Goal: Task Accomplishment & Management: Manage account settings

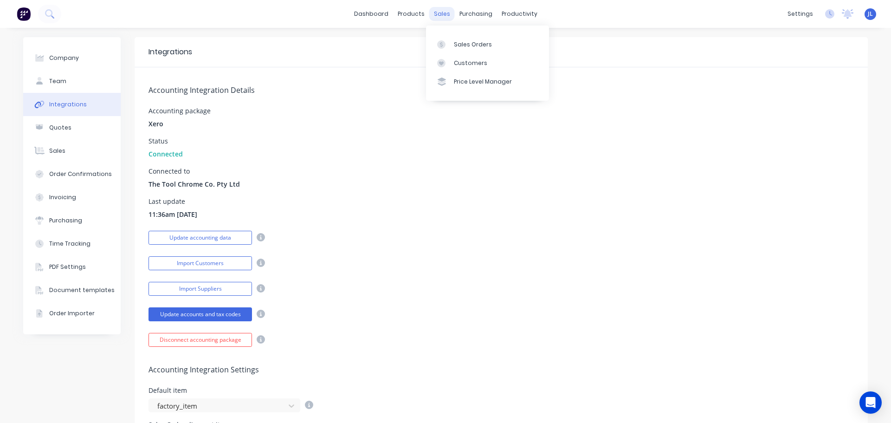
click at [440, 13] on div "sales" at bounding box center [442, 14] width 26 height 14
click at [448, 42] on div at bounding box center [444, 44] width 14 height 8
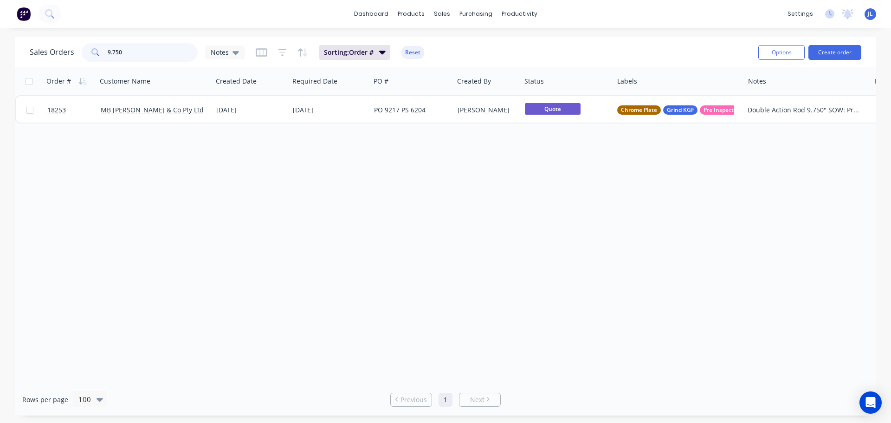
drag, startPoint x: 148, startPoint y: 52, endPoint x: 101, endPoint y: 52, distance: 46.4
click at [101, 52] on div "9.750" at bounding box center [140, 52] width 116 height 19
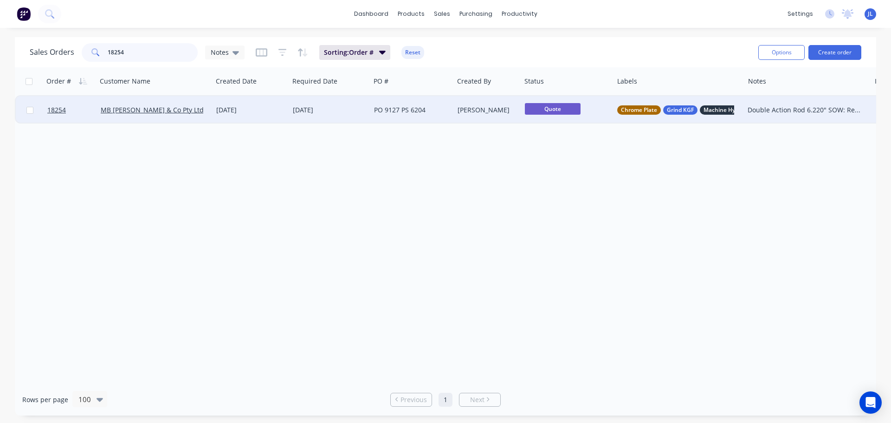
type input "18254"
click at [356, 116] on div "[DATE]" at bounding box center [329, 110] width 81 height 28
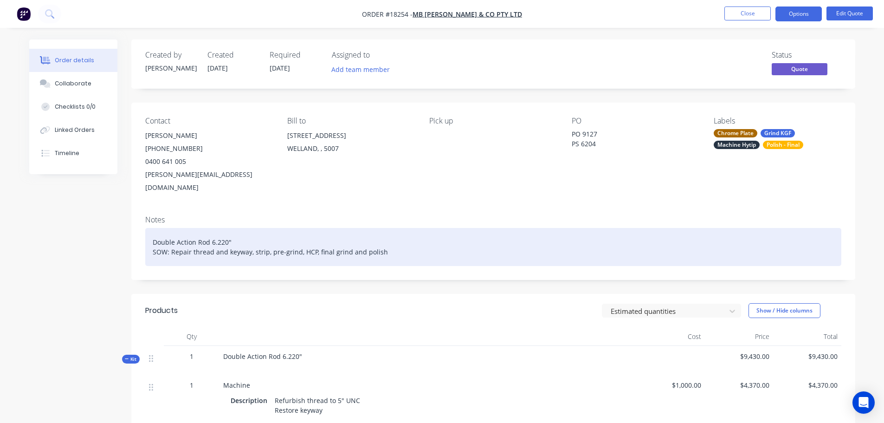
click at [220, 229] on div "Double Action Rod 6.220" SOW: Repair thread and keyway, strip, pre-grind, HCP, …" at bounding box center [493, 247] width 696 height 38
click at [220, 229] on div "Double Action Rod 6.20" SOW: Repair thread and keyway, strip, pre-grind, HCP, f…" at bounding box center [493, 247] width 696 height 38
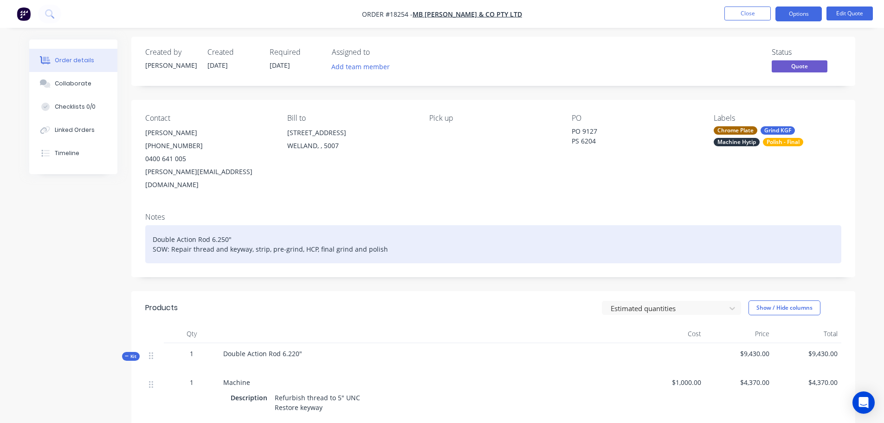
scroll to position [93, 0]
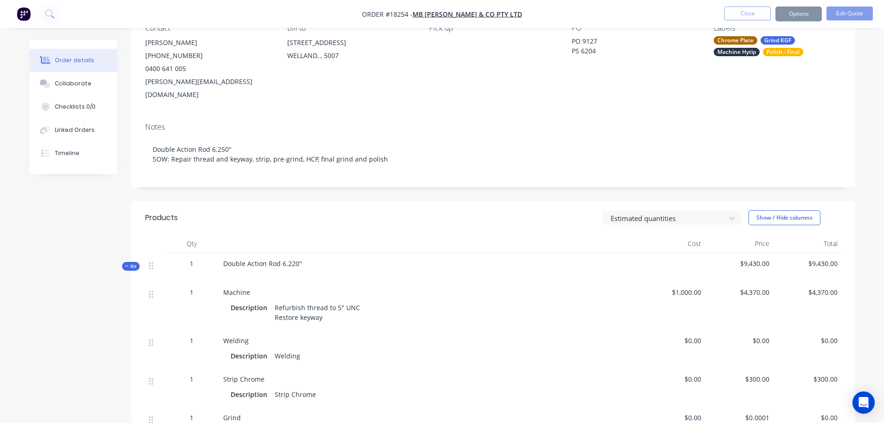
click at [291, 259] on span "Double Action Rod 6.220"" at bounding box center [262, 263] width 79 height 9
click at [293, 259] on span "Double Action Rod 6.220"" at bounding box center [262, 263] width 79 height 9
click at [503, 215] on header "Products Estimated quantities Show / Hide columns" at bounding box center [493, 217] width 724 height 33
click at [845, 17] on button "Edit Quote" at bounding box center [849, 13] width 46 height 14
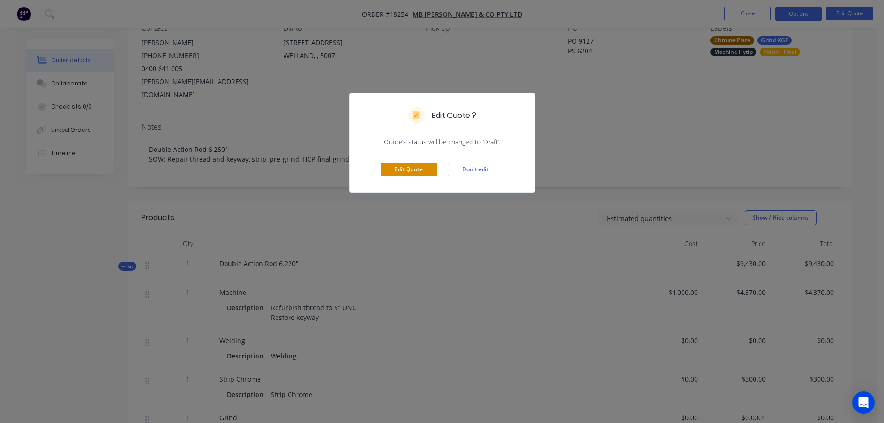
click at [413, 174] on button "Edit Quote" at bounding box center [409, 169] width 56 height 14
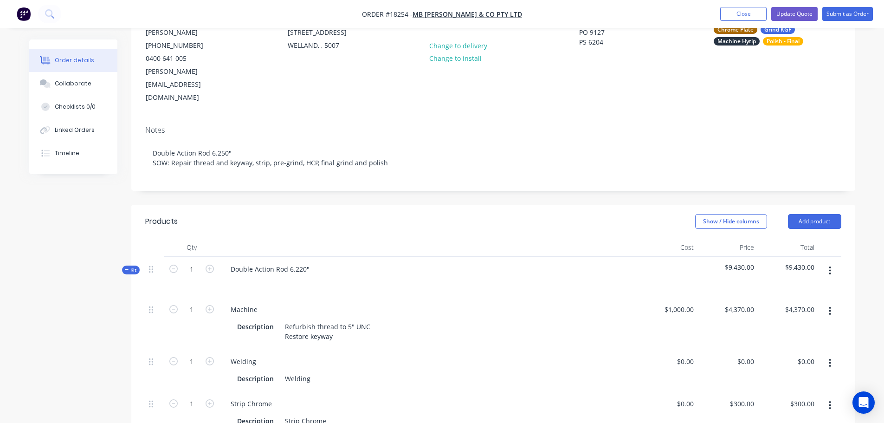
scroll to position [139, 0]
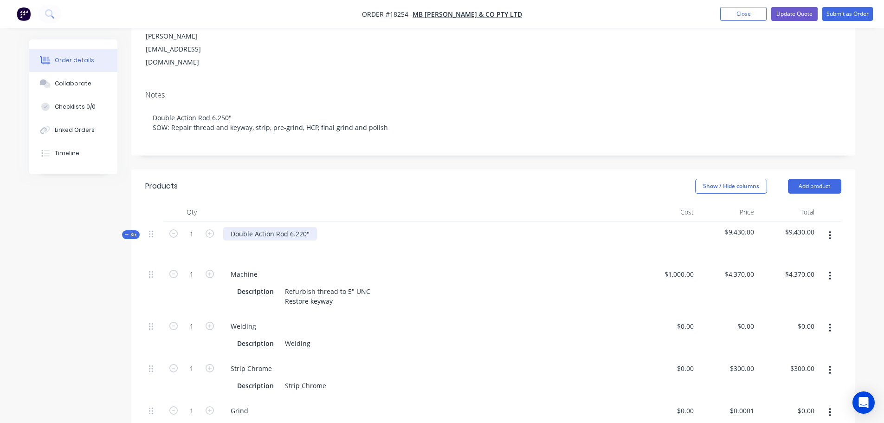
click at [300, 227] on div "Double Action Rod 6.220"" at bounding box center [270, 233] width 94 height 13
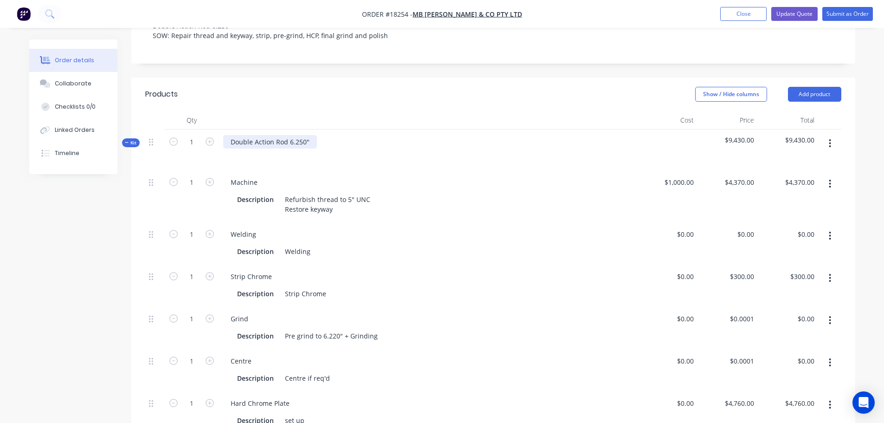
scroll to position [232, 0]
click at [332, 328] on div "Pre grind to 6.220" + Grinding" at bounding box center [331, 334] width 100 height 13
click at [444, 235] on div "Welding Description Welding" at bounding box center [428, 242] width 418 height 42
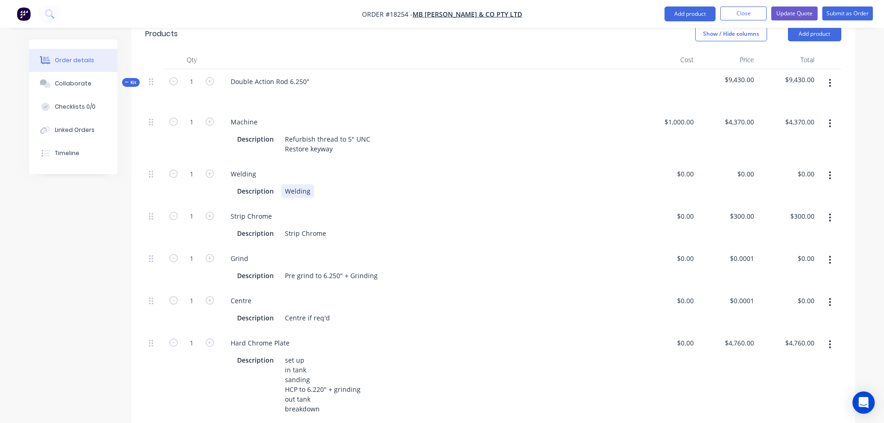
scroll to position [418, 0]
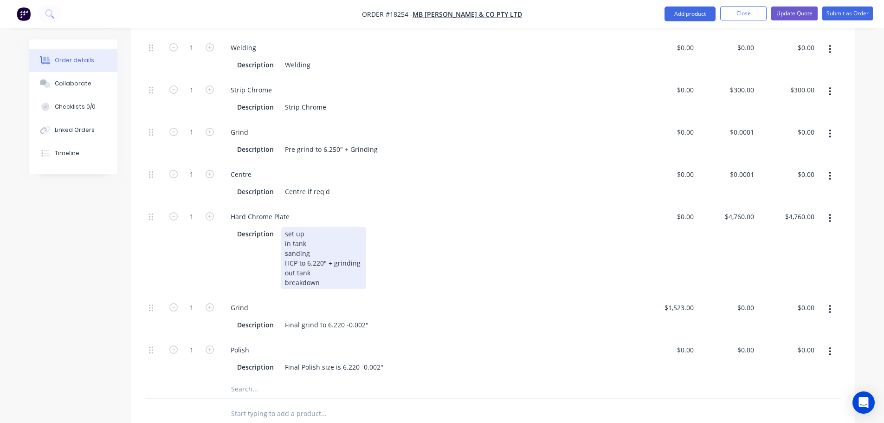
click at [318, 238] on div "set up in tank sanding HCP to 6.220" + grinding out tank breakdown" at bounding box center [323, 258] width 85 height 62
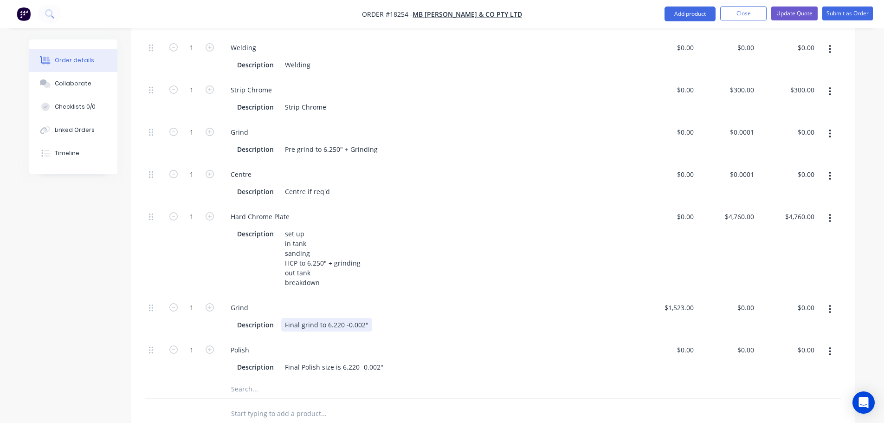
click at [338, 318] on div "Final grind to 6.220 -0.002"" at bounding box center [326, 324] width 91 height 13
click at [351, 360] on div "Final Polish size is 6.220 -0.002"" at bounding box center [334, 366] width 106 height 13
click at [183, 380] on div at bounding box center [192, 389] width 56 height 19
click at [806, 16] on button "Update Quote" at bounding box center [794, 13] width 46 height 14
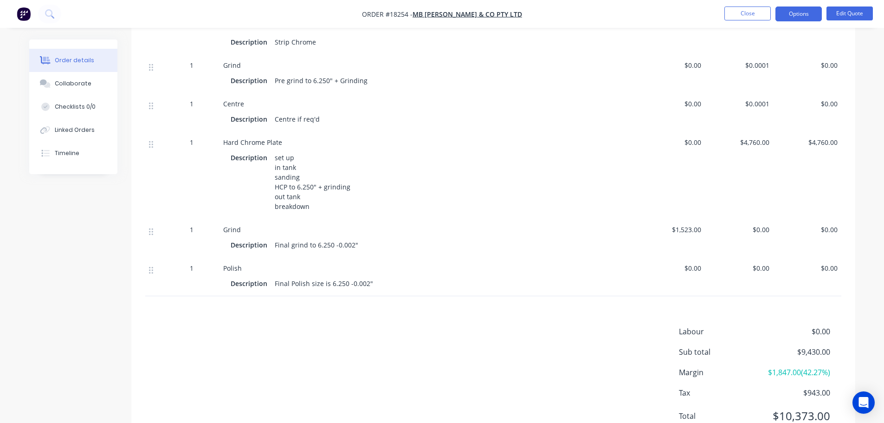
scroll to position [424, 0]
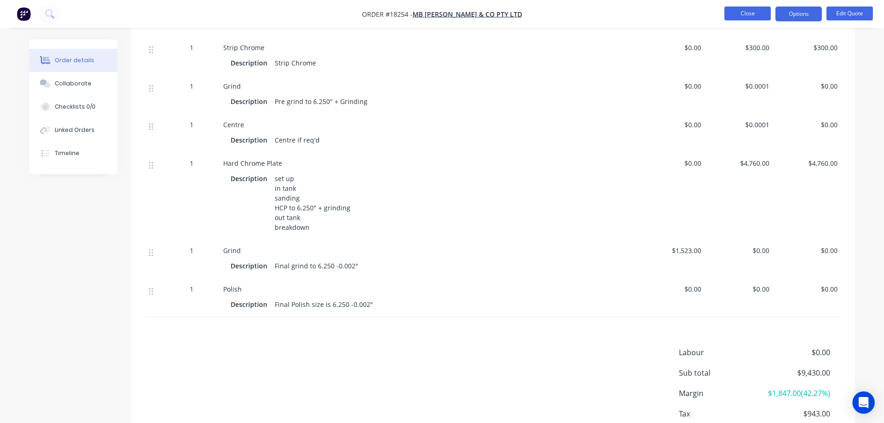
click at [748, 17] on button "Close" at bounding box center [747, 13] width 46 height 14
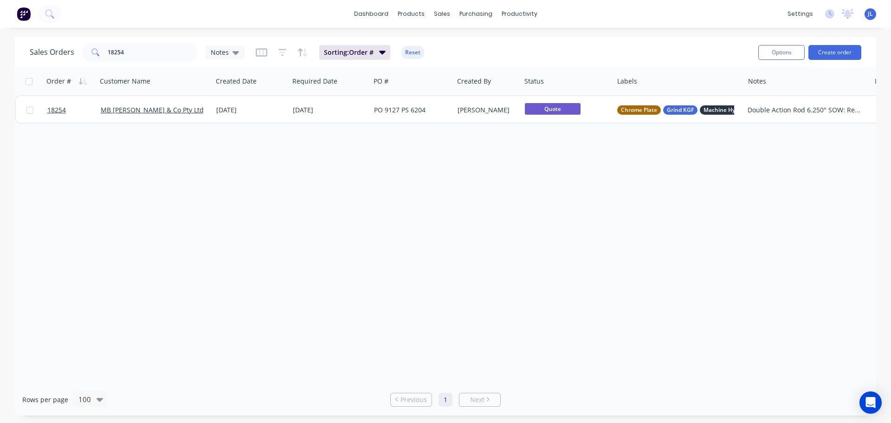
drag, startPoint x: 458, startPoint y: 159, endPoint x: 477, endPoint y: 171, distance: 21.9
click at [477, 171] on div "Order # Customer Name Created Date Required Date PO # Created By Status Labels …" at bounding box center [445, 225] width 861 height 316
click at [135, 57] on input "18254" at bounding box center [153, 52] width 90 height 19
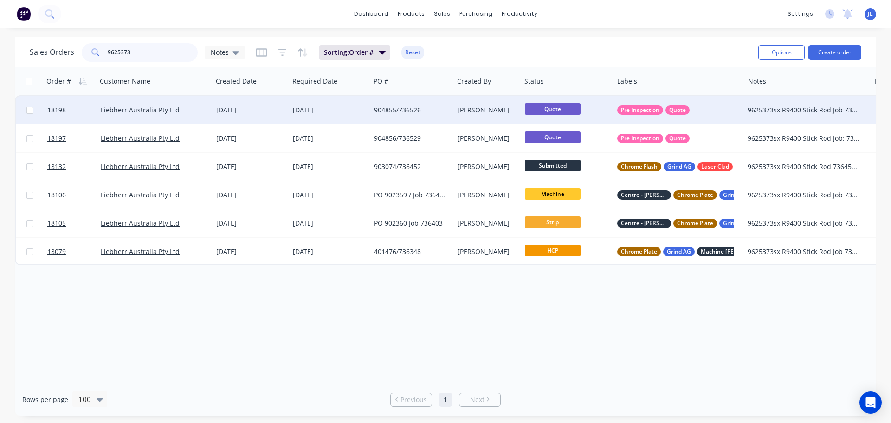
type input "9625373"
click at [606, 113] on div "Quote" at bounding box center [567, 110] width 85 height 14
click at [567, 112] on div at bounding box center [567, 110] width 92 height 28
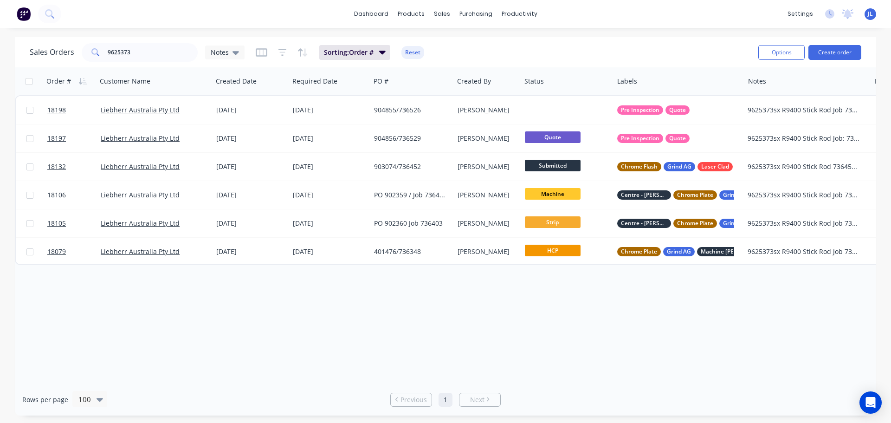
click at [583, 341] on div "Order # Customer Name Created Date Required Date PO # Created By Status Labels …" at bounding box center [445, 225] width 861 height 316
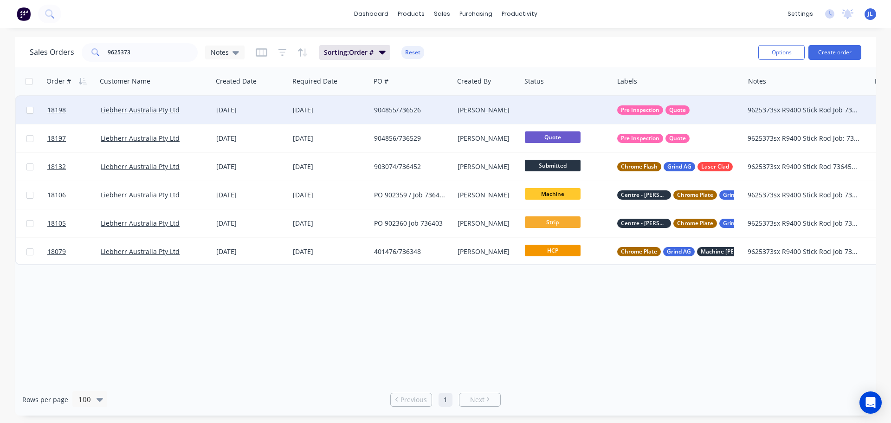
click at [557, 110] on div at bounding box center [567, 110] width 92 height 28
click at [397, 110] on div "904855/736526" at bounding box center [410, 109] width 72 height 9
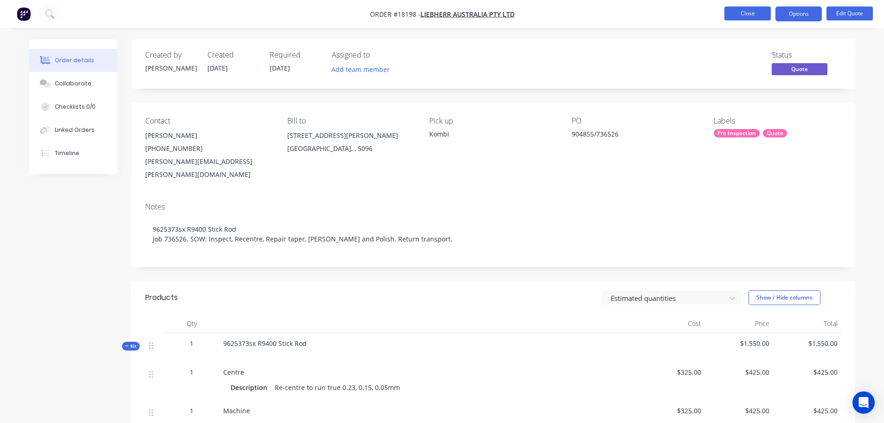
click at [746, 16] on button "Close" at bounding box center [747, 13] width 46 height 14
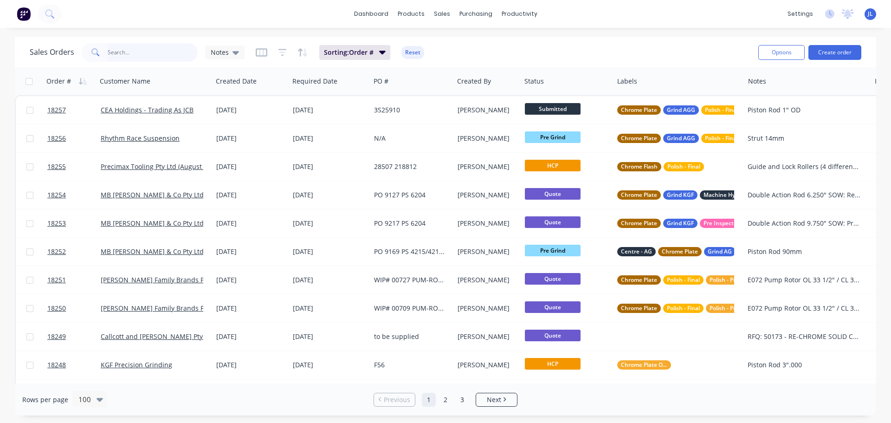
click at [165, 54] on input "text" at bounding box center [153, 52] width 90 height 19
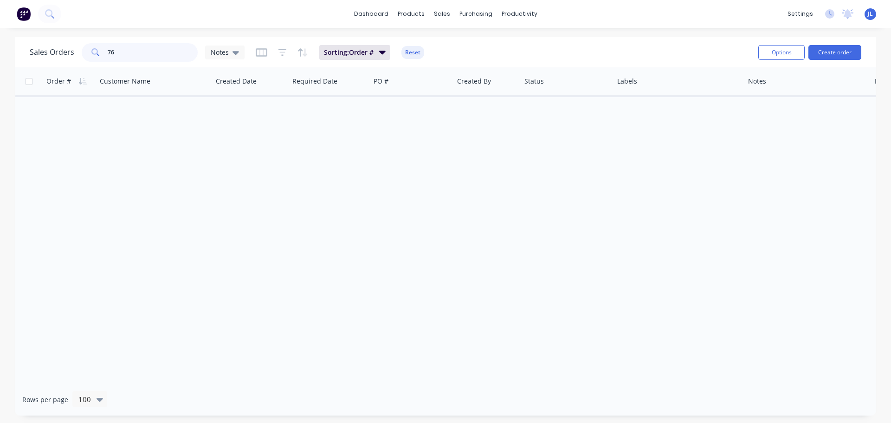
type input "7"
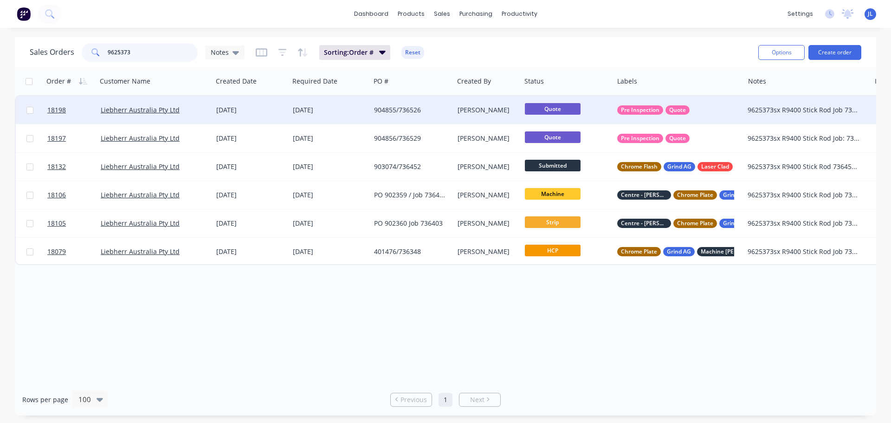
type input "9625373"
click at [348, 114] on div "[DATE]" at bounding box center [330, 109] width 74 height 9
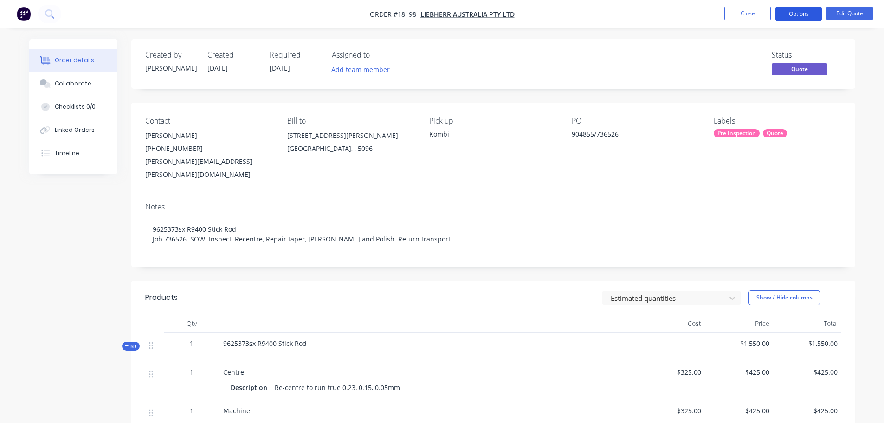
click at [811, 16] on button "Options" at bounding box center [798, 13] width 46 height 15
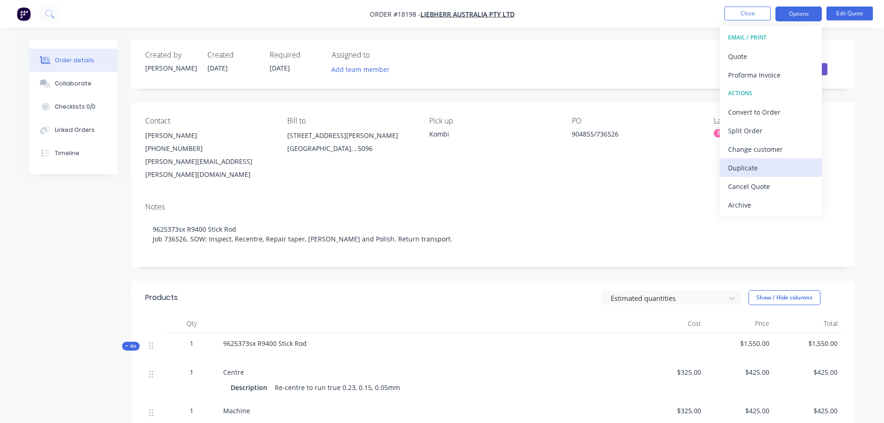
click at [752, 171] on div "Duplicate" at bounding box center [770, 167] width 85 height 13
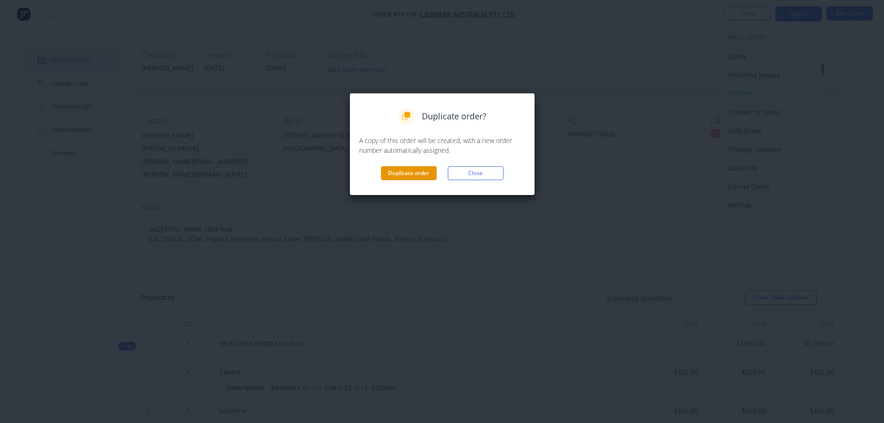
click at [423, 178] on button "Duplicate order" at bounding box center [409, 173] width 56 height 14
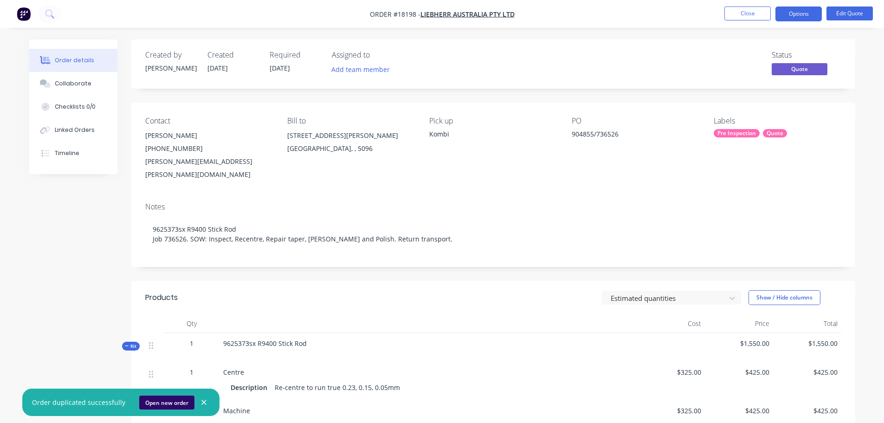
click at [162, 399] on button "Open new order" at bounding box center [166, 402] width 55 height 14
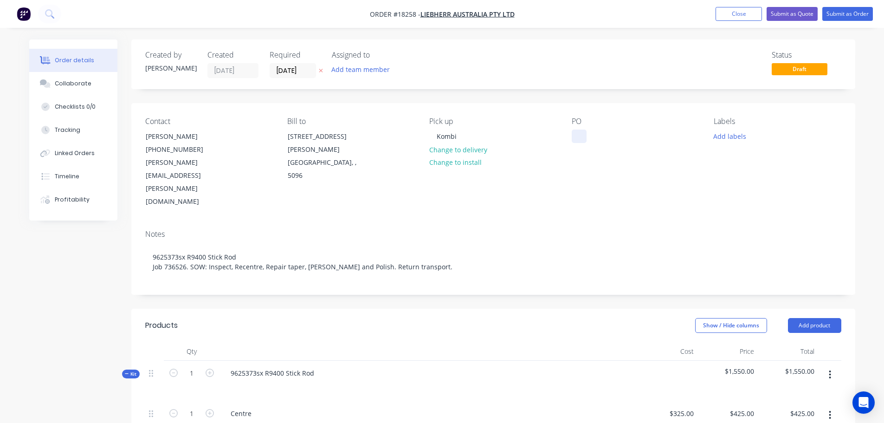
click at [573, 135] on div at bounding box center [579, 135] width 15 height 13
click at [725, 134] on button "Add labels" at bounding box center [730, 135] width 43 height 13
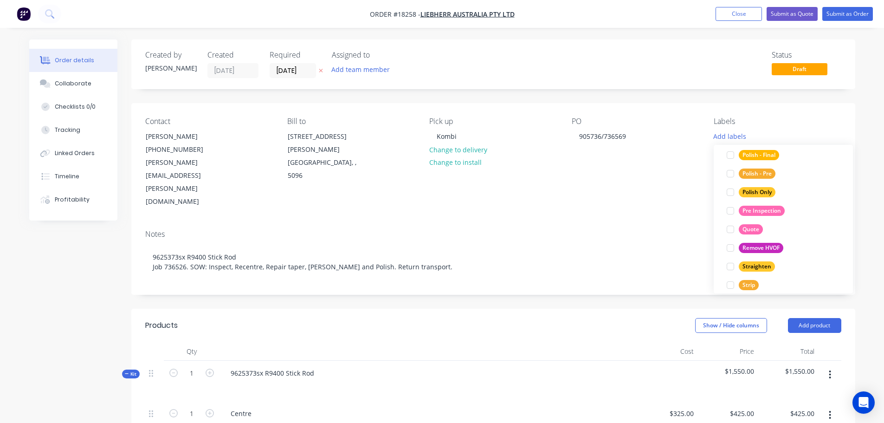
scroll to position [464, 0]
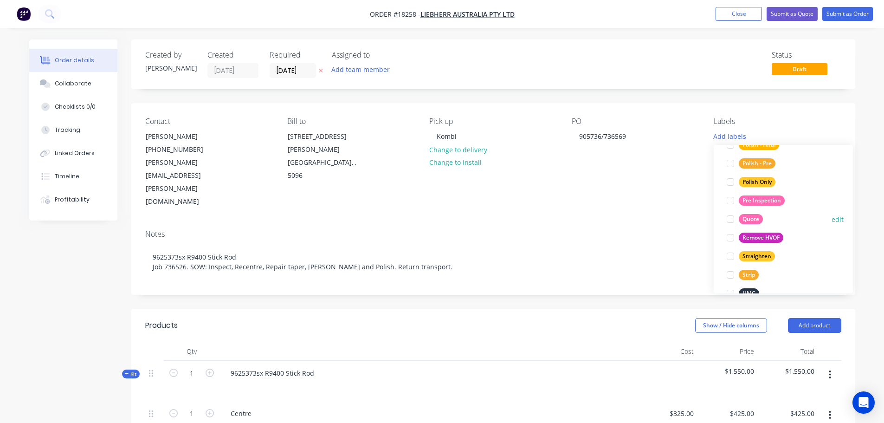
click at [729, 219] on div at bounding box center [730, 219] width 19 height 19
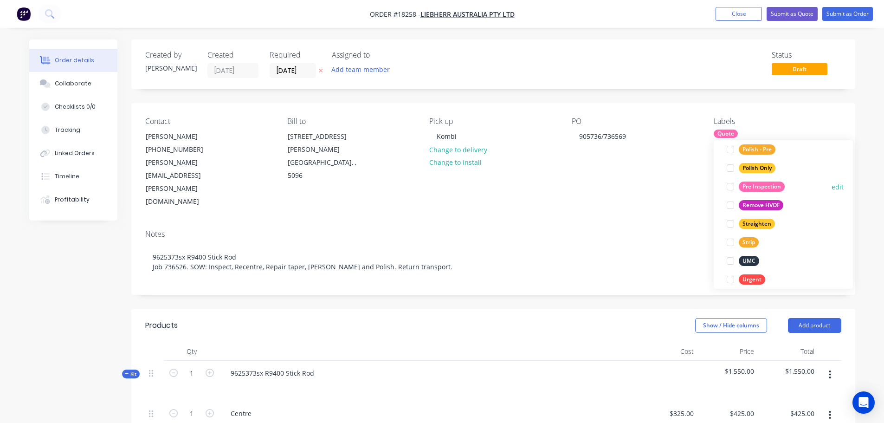
click at [730, 184] on div at bounding box center [730, 186] width 19 height 19
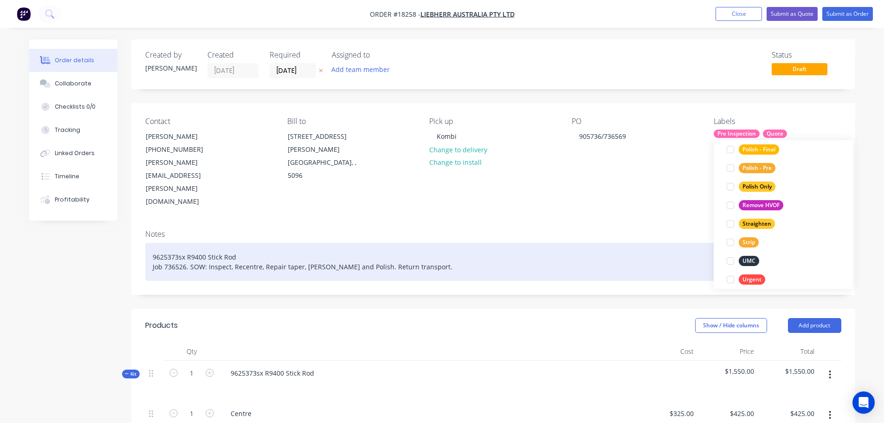
scroll to position [28, 0]
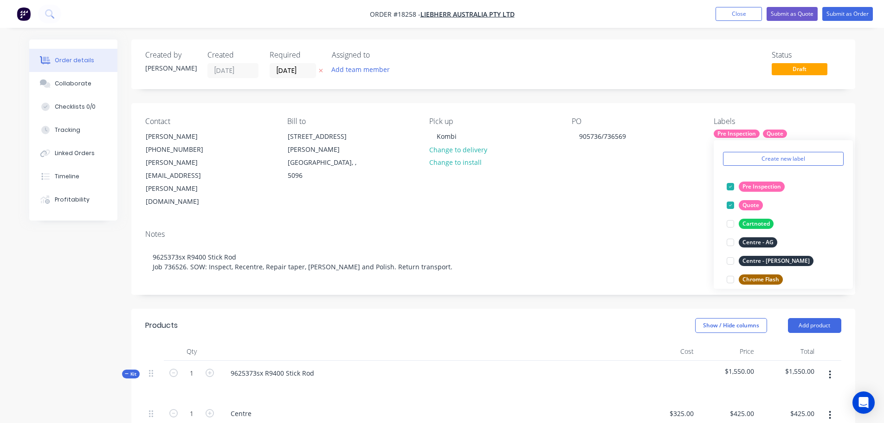
click at [450, 309] on header "Products Show / Hide columns Add product" at bounding box center [493, 325] width 724 height 33
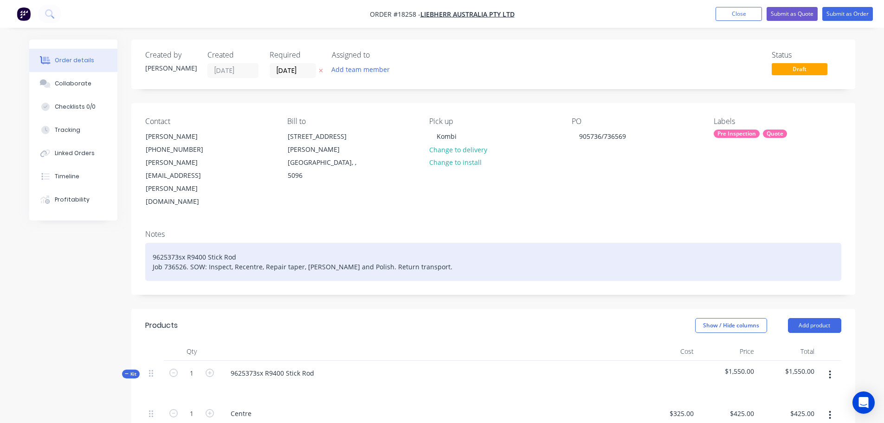
click at [164, 243] on div "9625373sx R9400 Stick Rod Job 736526. SOW: Inspect, Recentre, Repair taper, Lin…" at bounding box center [493, 262] width 696 height 38
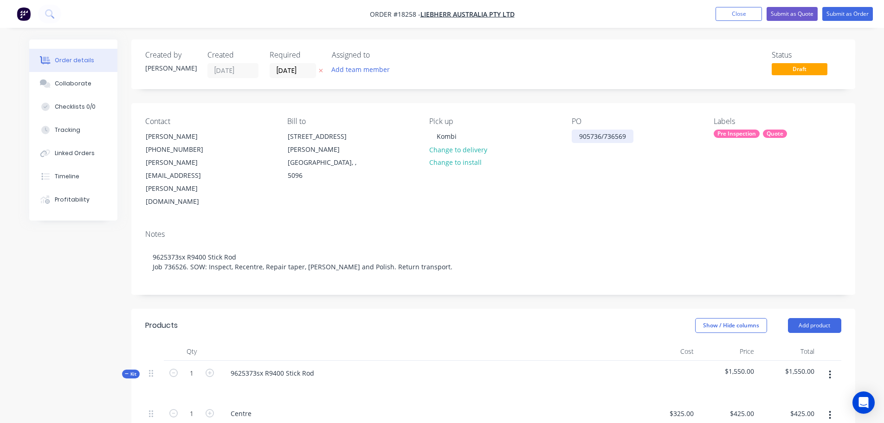
click at [609, 136] on div "905736/736569" at bounding box center [603, 135] width 62 height 13
drag, startPoint x: 604, startPoint y: 136, endPoint x: 628, endPoint y: 136, distance: 23.7
click at [628, 136] on div "905736/736569" at bounding box center [603, 135] width 62 height 13
copy div "736569"
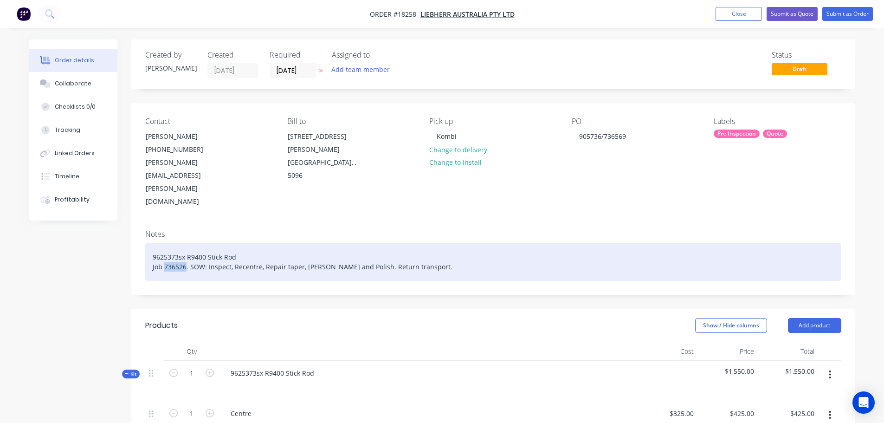
drag, startPoint x: 165, startPoint y: 227, endPoint x: 185, endPoint y: 226, distance: 19.5
click at [185, 243] on div "9625373sx R9400 Stick Rod Job 736526. SOW: Inspect, Recentre, Repair taper, Lin…" at bounding box center [493, 262] width 696 height 38
paste div
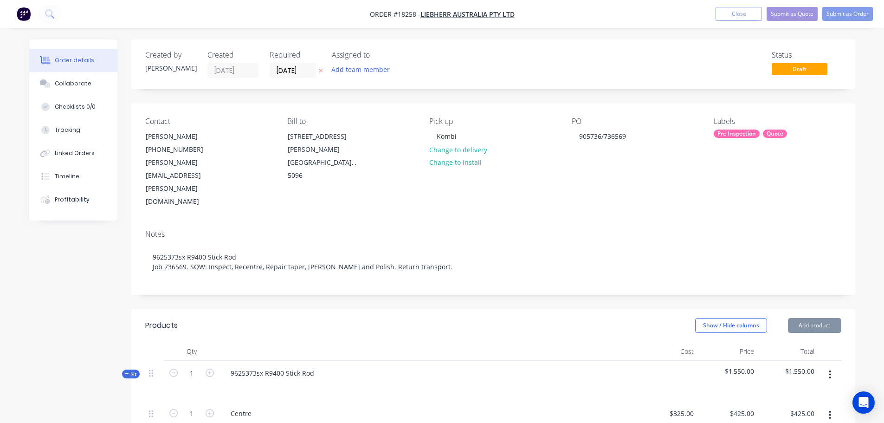
click at [451, 309] on header "Products Show / Hide columns Add product" at bounding box center [493, 325] width 724 height 33
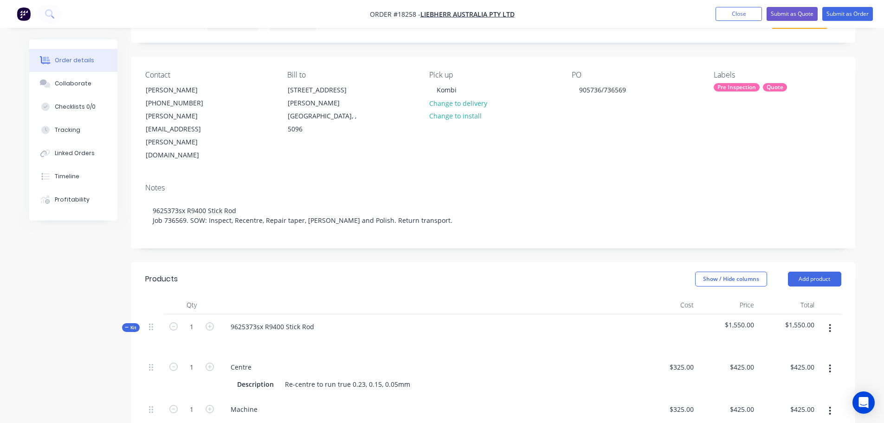
scroll to position [0, 0]
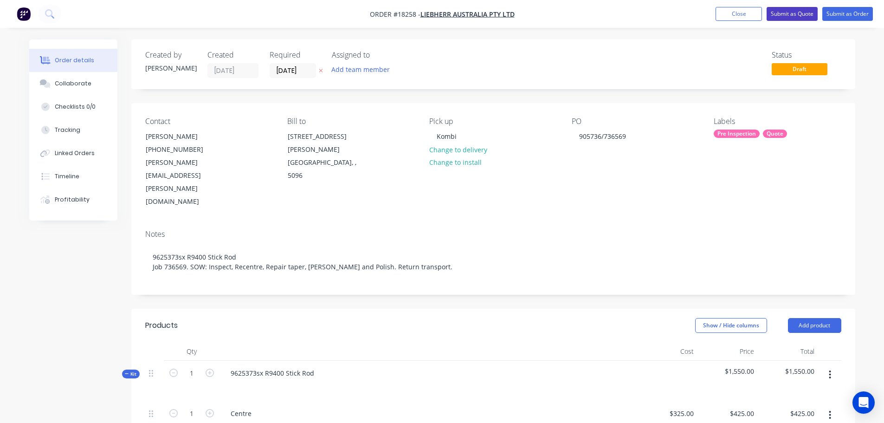
click at [805, 16] on button "Submit as Quote" at bounding box center [792, 14] width 51 height 14
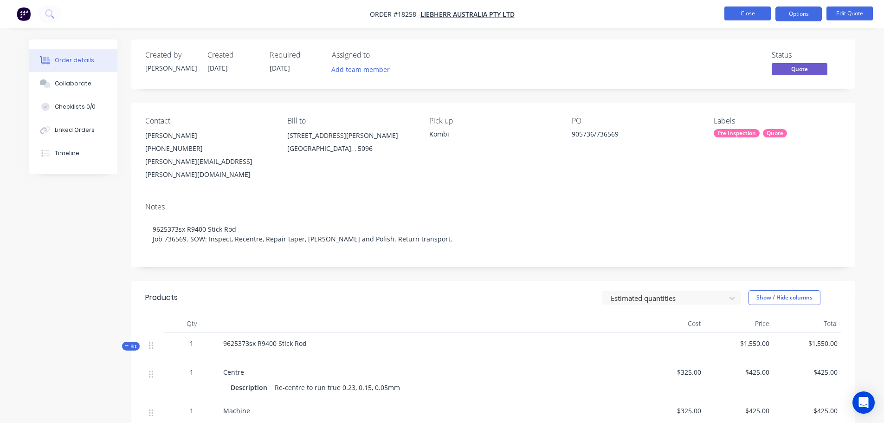
click at [770, 19] on button "Close" at bounding box center [747, 13] width 46 height 14
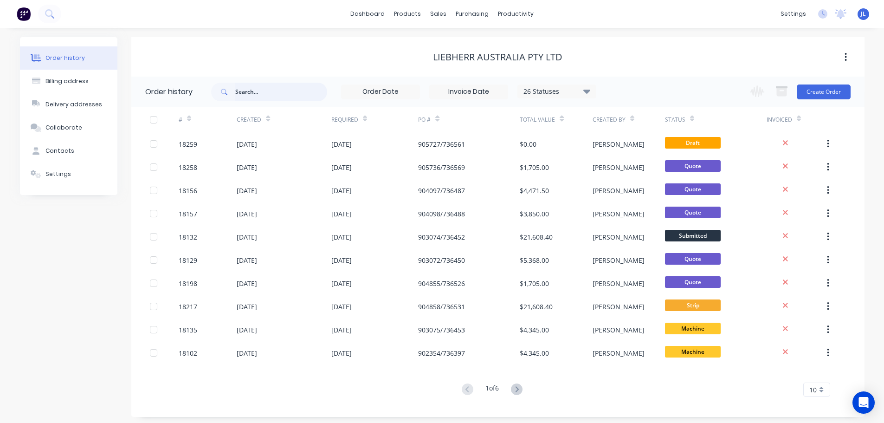
click at [242, 91] on input "text" at bounding box center [281, 92] width 92 height 19
type input "9"
click at [246, 91] on input "9" at bounding box center [281, 92] width 92 height 19
type input "962"
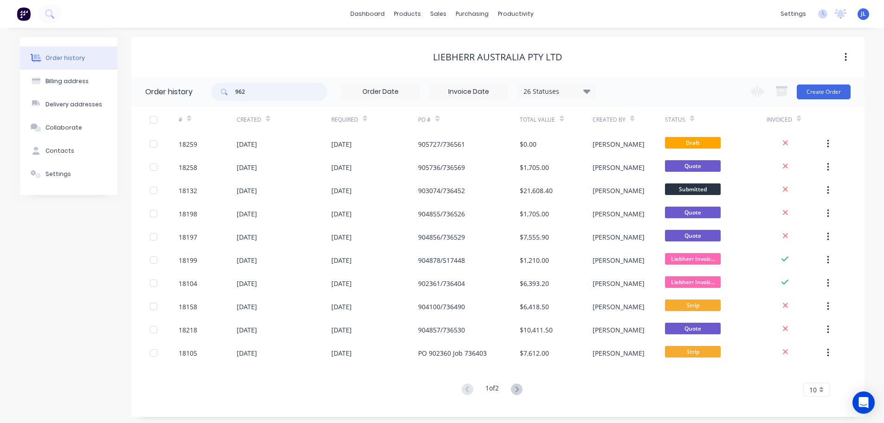
click at [271, 97] on input "962" at bounding box center [281, 92] width 92 height 19
type input "9"
type input "9626449"
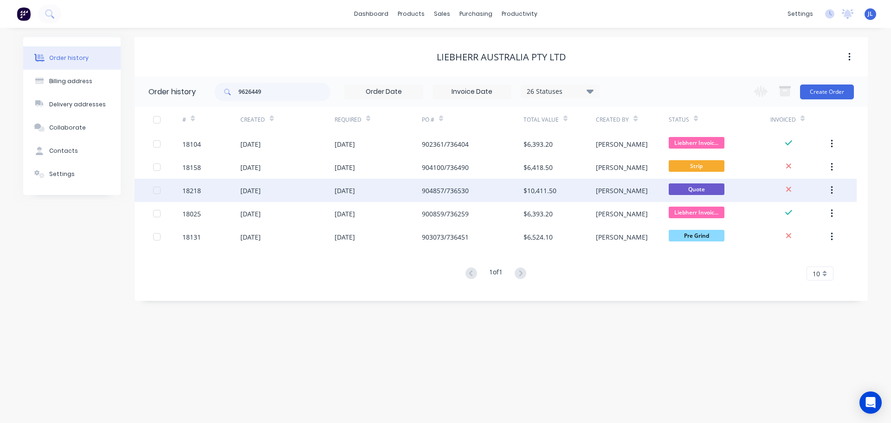
click at [494, 192] on div "904857/736530" at bounding box center [473, 190] width 102 height 23
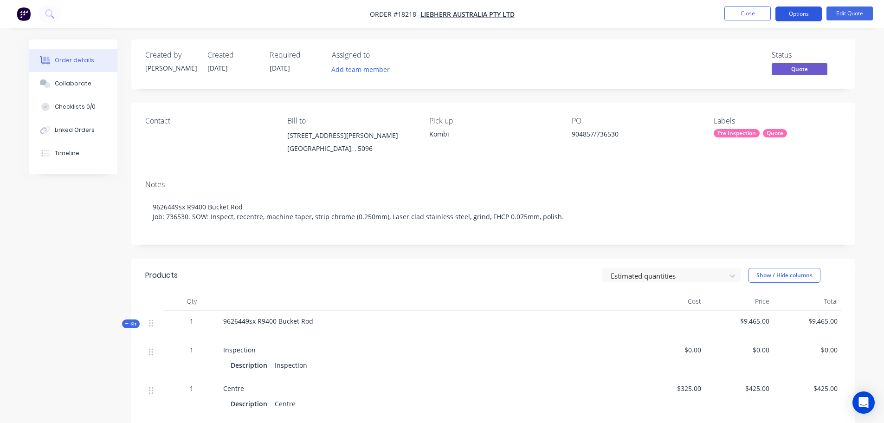
click at [799, 16] on button "Options" at bounding box center [798, 13] width 46 height 15
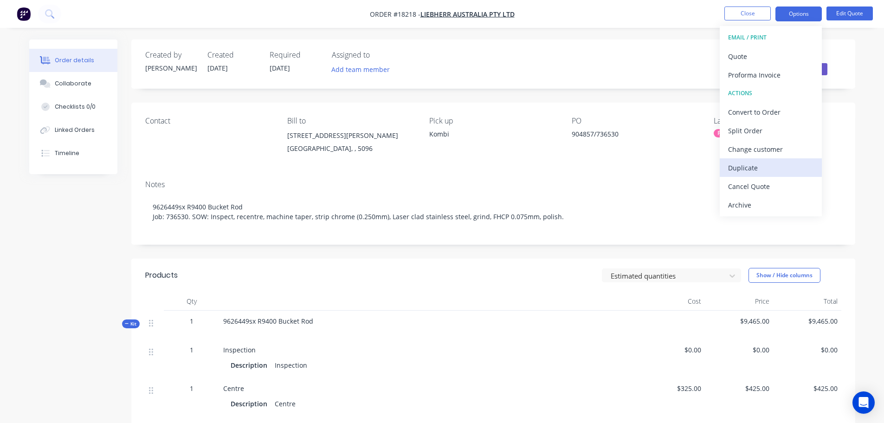
click at [750, 167] on div "Duplicate" at bounding box center [770, 167] width 85 height 13
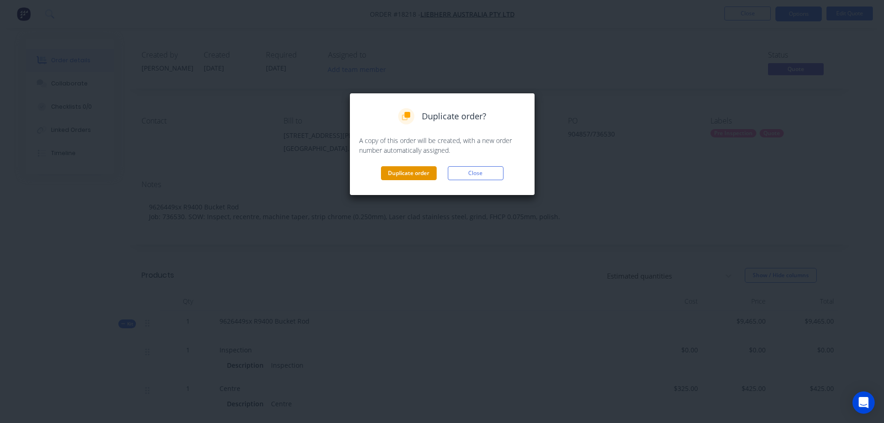
click at [418, 174] on button "Duplicate order" at bounding box center [409, 173] width 56 height 14
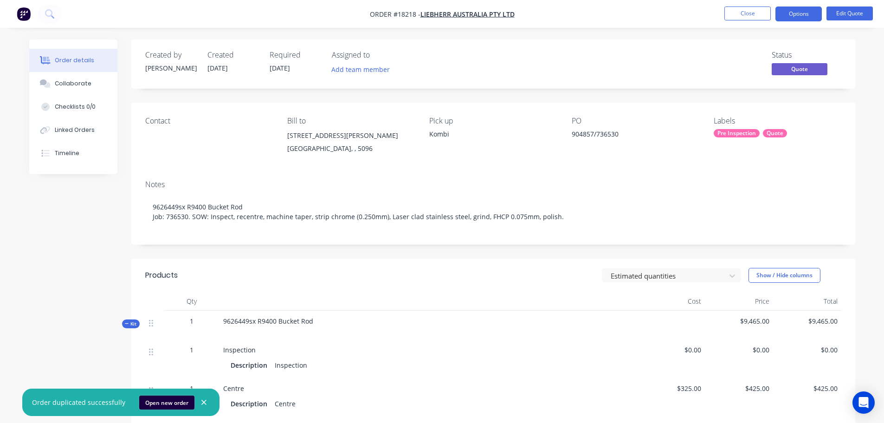
click at [152, 400] on button "Open new order" at bounding box center [166, 402] width 55 height 14
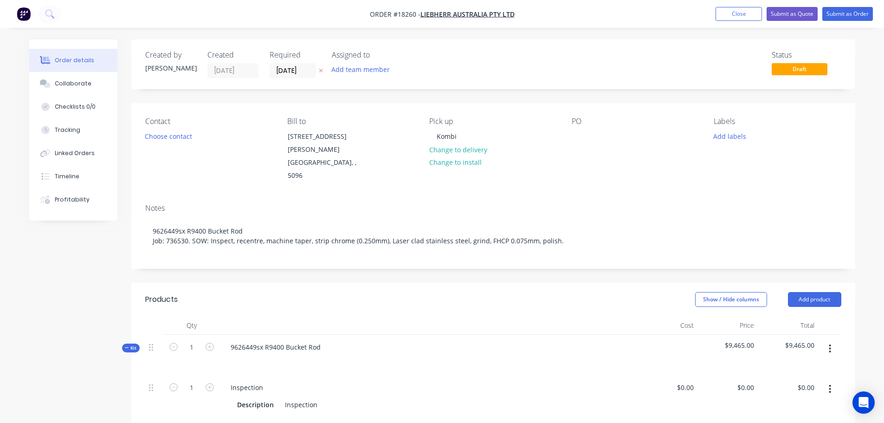
click at [590, 140] on div "PO" at bounding box center [635, 149] width 127 height 65
click at [579, 136] on div at bounding box center [579, 135] width 15 height 13
drag, startPoint x: 605, startPoint y: 136, endPoint x: 632, endPoint y: 132, distance: 27.6
click at [632, 132] on div "905733/736566" at bounding box center [603, 135] width 62 height 13
copy div "736566"
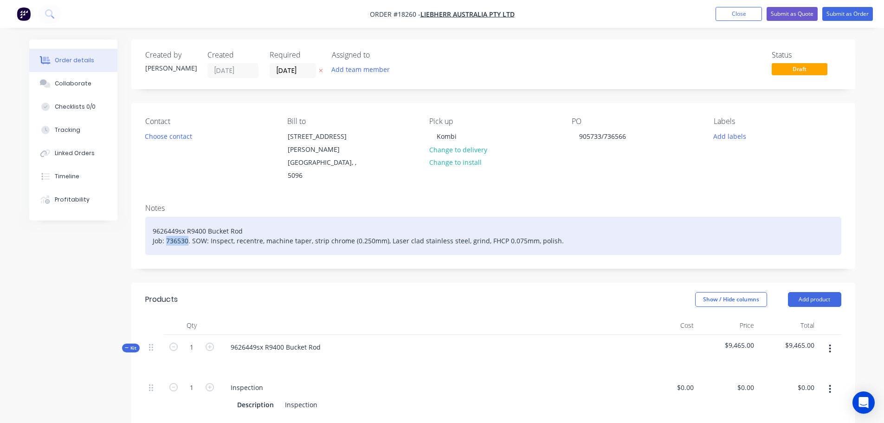
drag, startPoint x: 166, startPoint y: 216, endPoint x: 186, endPoint y: 215, distance: 20.0
click at [186, 217] on div "9626449sx R9400 Bucket Rod Job: 736530. SOW: Inspect, recentre, machine taper, …" at bounding box center [493, 236] width 696 height 38
paste div
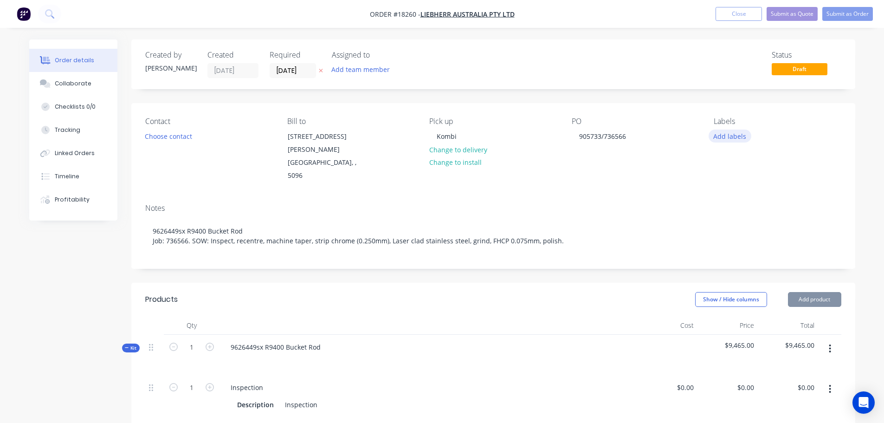
click at [727, 132] on button "Add labels" at bounding box center [730, 135] width 43 height 13
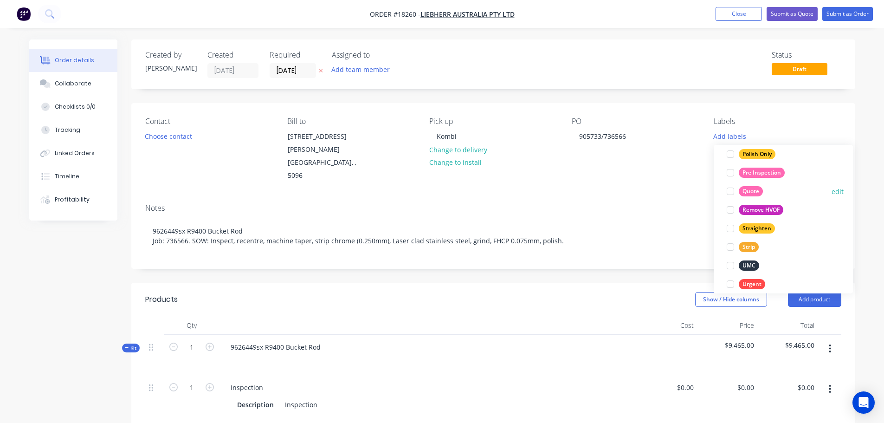
click at [731, 192] on div at bounding box center [730, 191] width 19 height 19
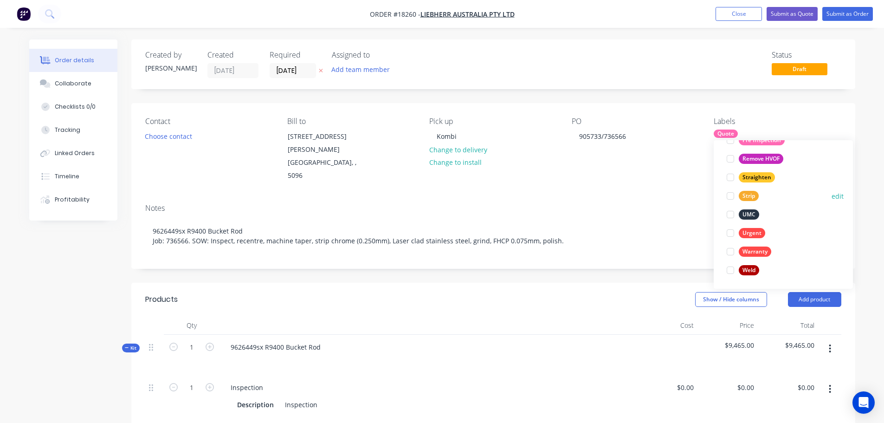
scroll to position [492, 0]
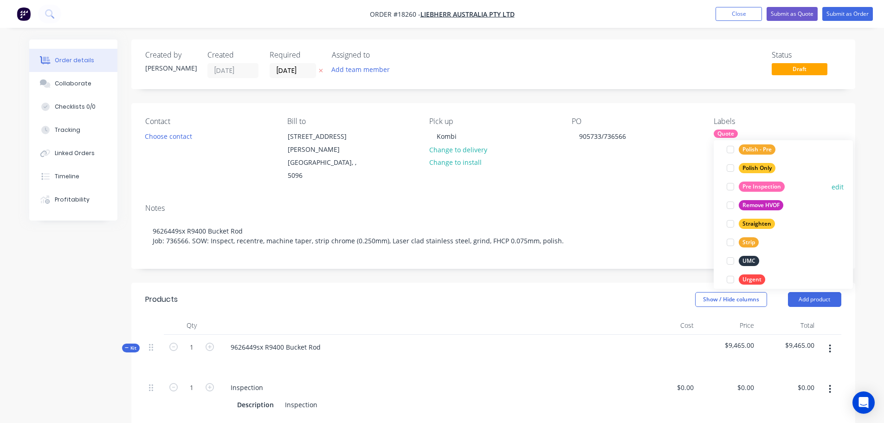
click at [732, 186] on div at bounding box center [730, 186] width 19 height 19
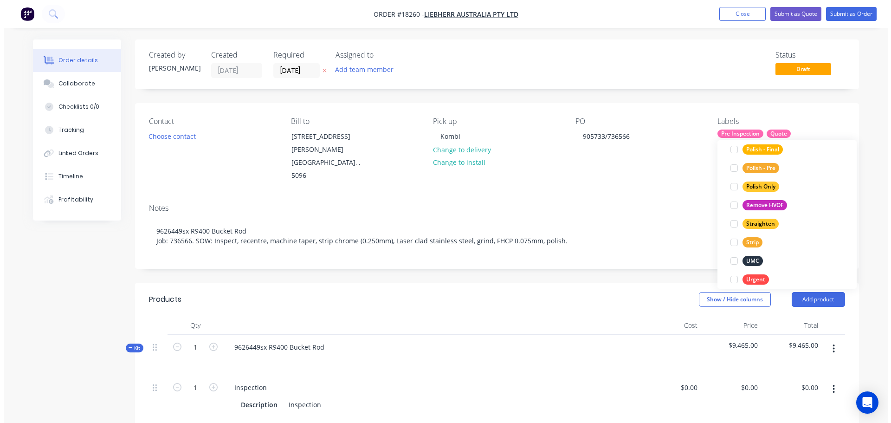
scroll to position [28, 0]
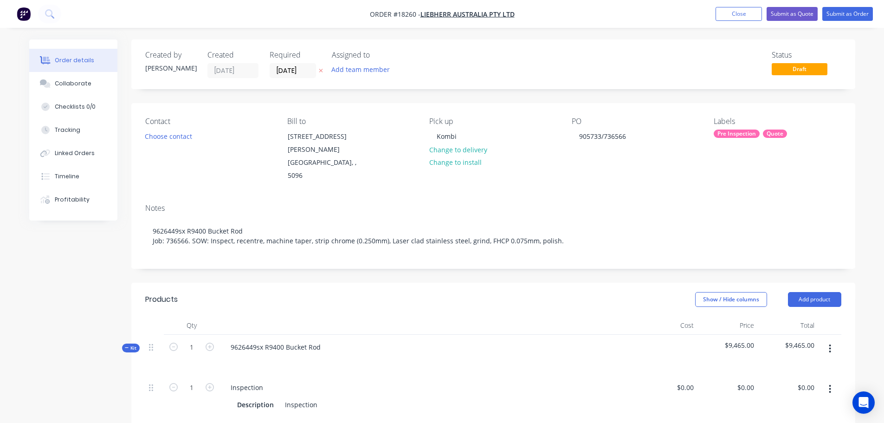
click at [787, 13] on button "Submit as Quote" at bounding box center [792, 14] width 51 height 14
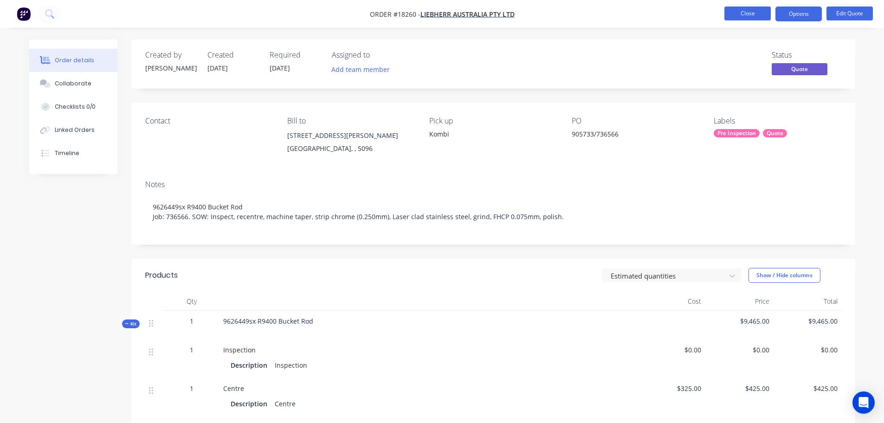
click at [726, 15] on button "Close" at bounding box center [747, 13] width 46 height 14
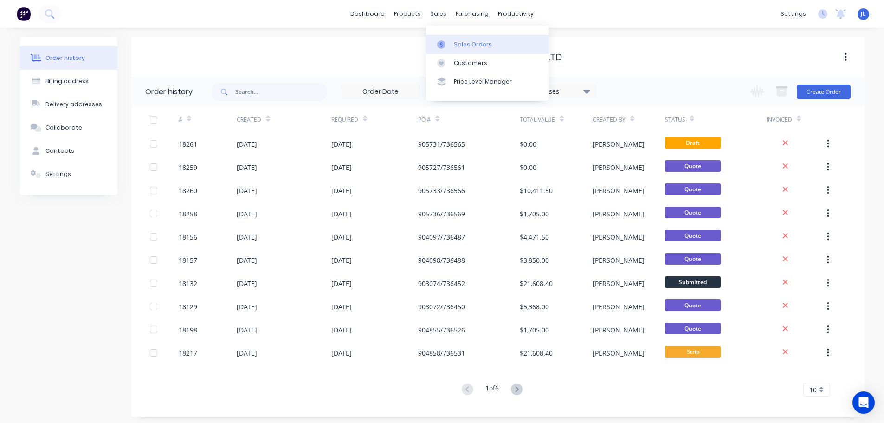
click at [446, 40] on div at bounding box center [444, 44] width 14 height 8
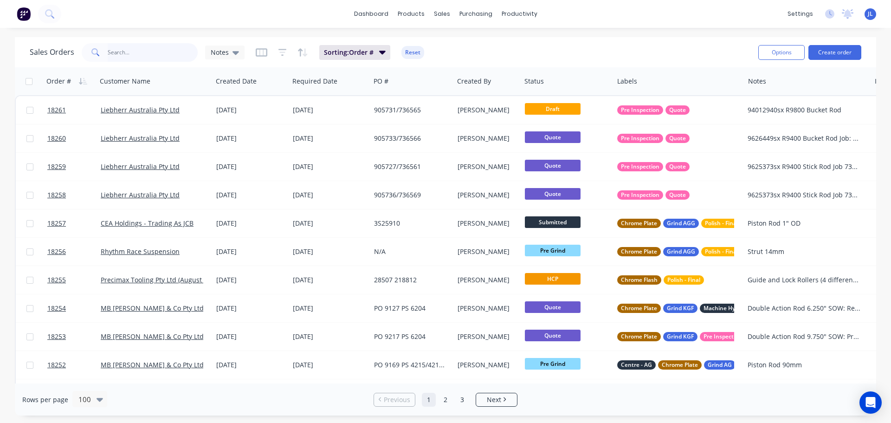
click at [151, 56] on input "text" at bounding box center [153, 52] width 90 height 19
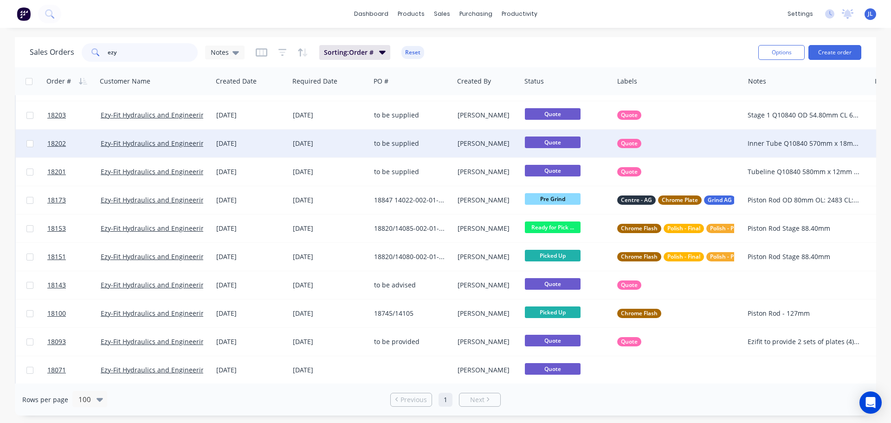
scroll to position [113, 0]
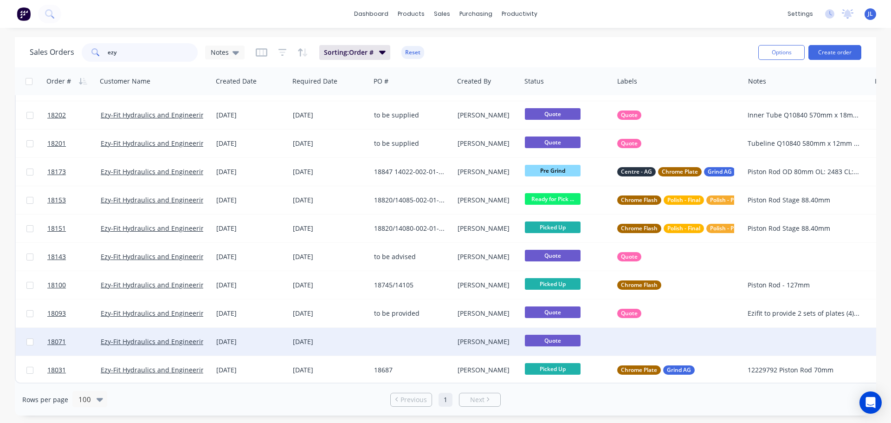
type input "ezy"
click at [282, 329] on div "29 Aug 2025" at bounding box center [251, 342] width 77 height 28
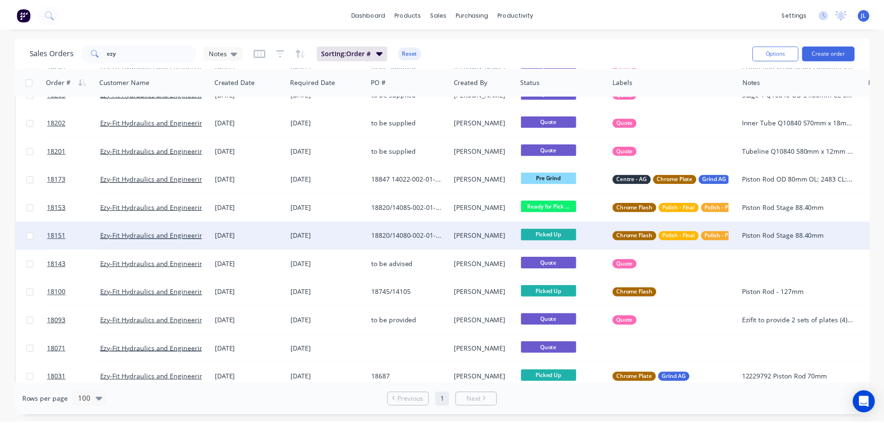
scroll to position [113, 0]
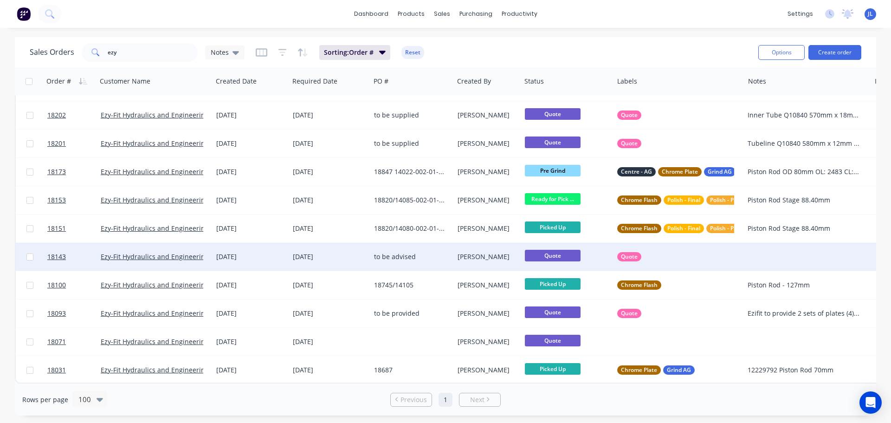
click at [341, 252] on div "11 Sep 2025" at bounding box center [330, 256] width 74 height 9
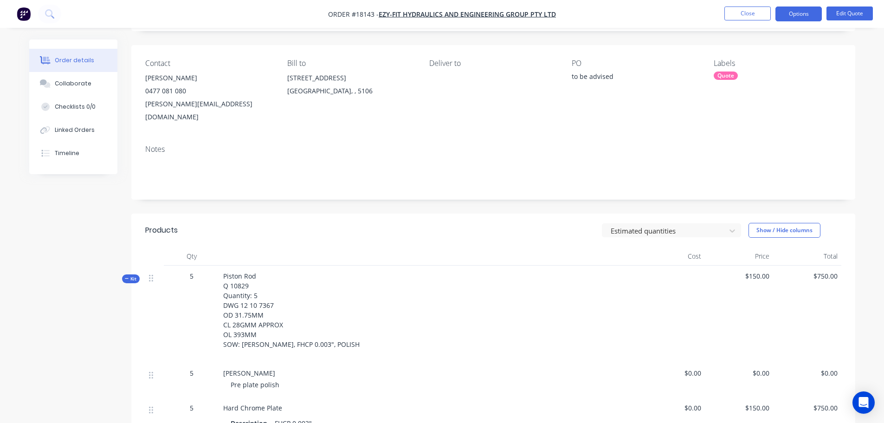
scroll to position [139, 0]
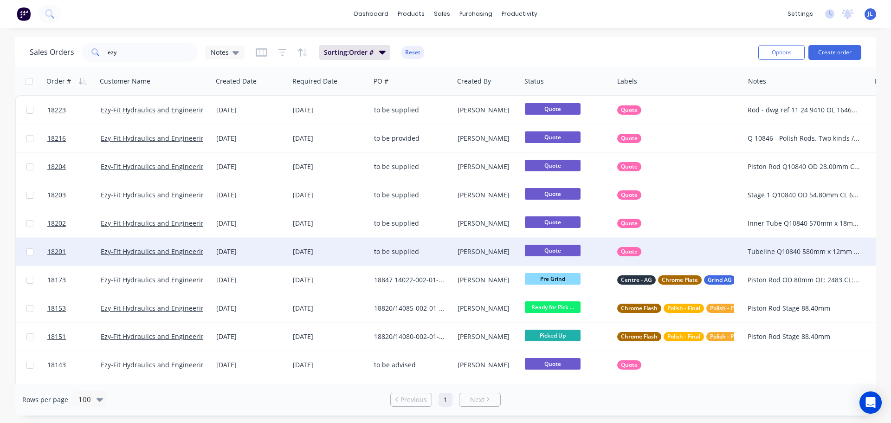
click at [274, 248] on div "24 Sep 2025" at bounding box center [250, 251] width 69 height 9
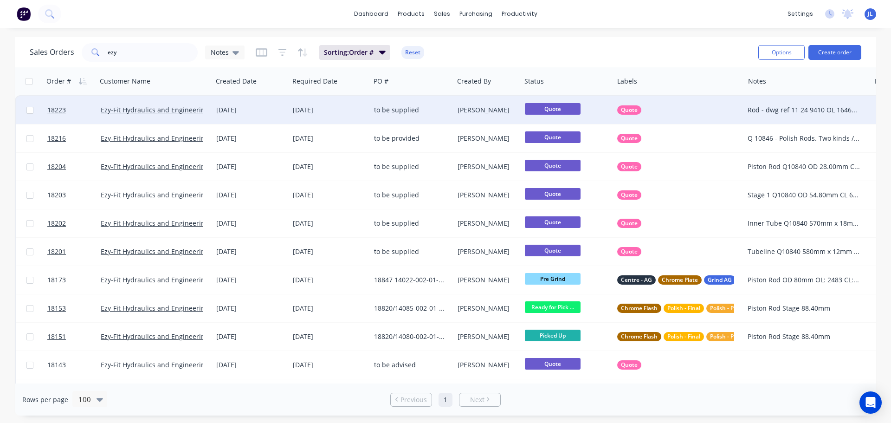
click at [359, 104] on div "[DATE]" at bounding box center [329, 110] width 81 height 28
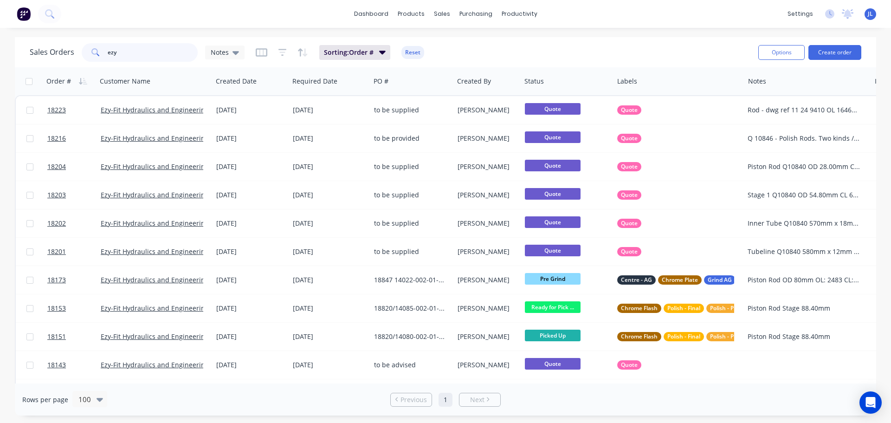
click at [128, 52] on input "ezy" at bounding box center [153, 52] width 90 height 19
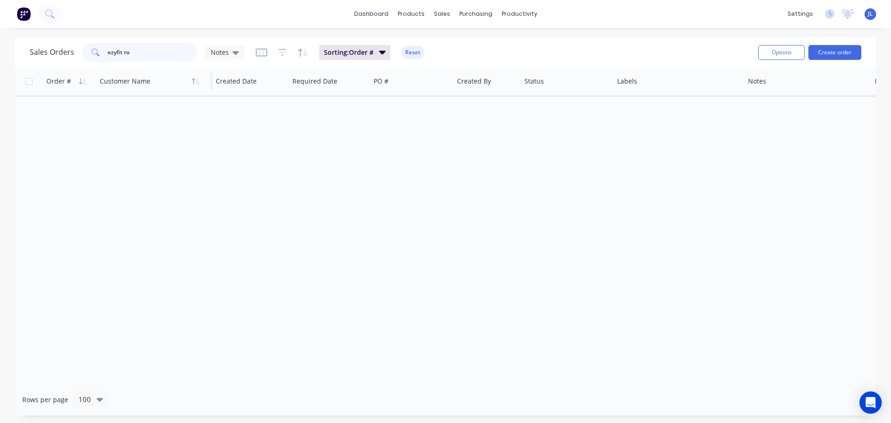
type input "ezyfit rod"
drag, startPoint x: 148, startPoint y: 47, endPoint x: 83, endPoint y: 47, distance: 65.4
click at [83, 47] on div "ezyfit rod" at bounding box center [140, 52] width 116 height 19
drag, startPoint x: 144, startPoint y: 55, endPoint x: 43, endPoint y: 55, distance: 100.7
click at [46, 55] on div "Sales Orders 107.95 Notes" at bounding box center [137, 52] width 215 height 19
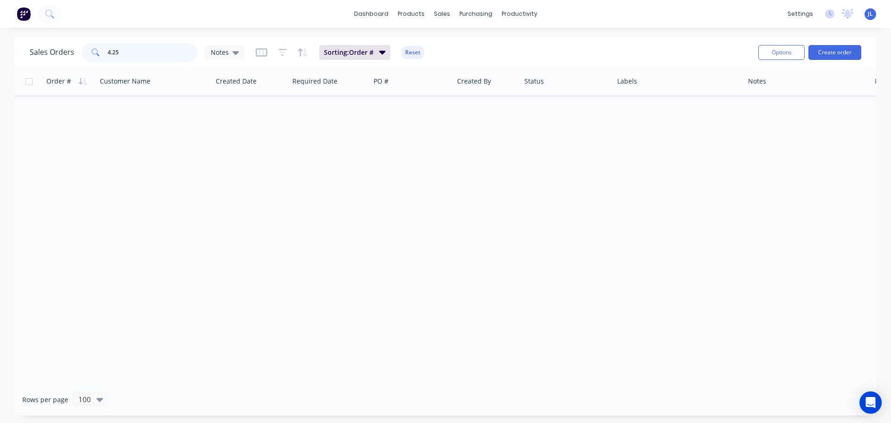
type input "4.250"
drag, startPoint x: 127, startPoint y: 52, endPoint x: 102, endPoint y: 56, distance: 24.9
click at [102, 56] on div "4.250" at bounding box center [140, 52] width 116 height 19
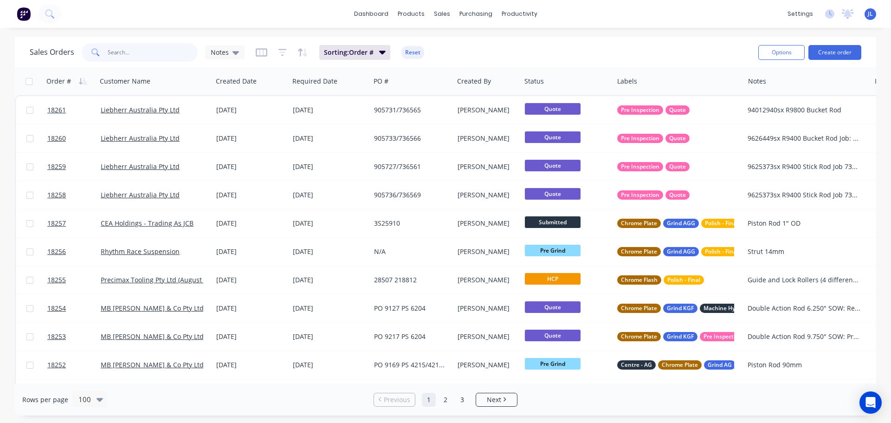
click at [138, 53] on input "text" at bounding box center [153, 52] width 90 height 19
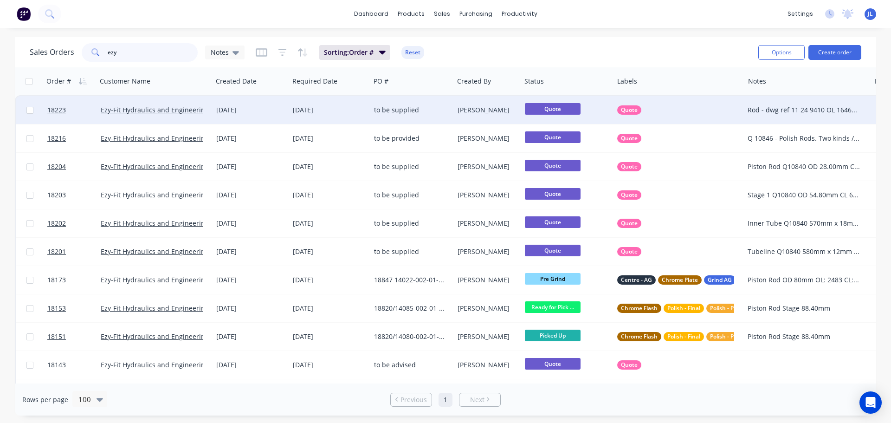
type input "ezy"
click at [673, 109] on div "Quote" at bounding box center [675, 109] width 117 height 9
click at [331, 114] on div "[DATE]" at bounding box center [330, 109] width 74 height 9
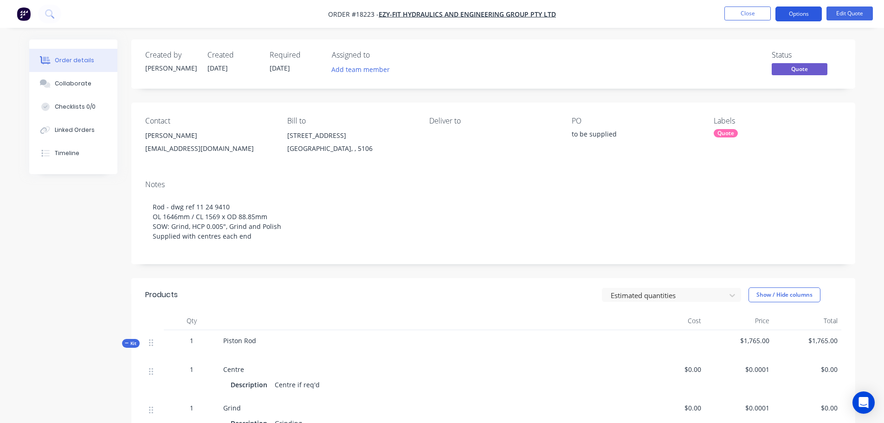
click at [803, 12] on button "Options" at bounding box center [798, 13] width 46 height 15
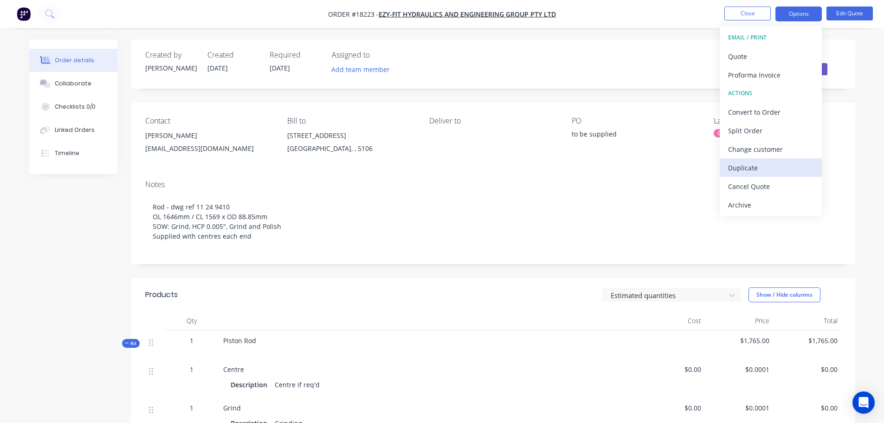
click at [755, 167] on div "Duplicate" at bounding box center [770, 167] width 85 height 13
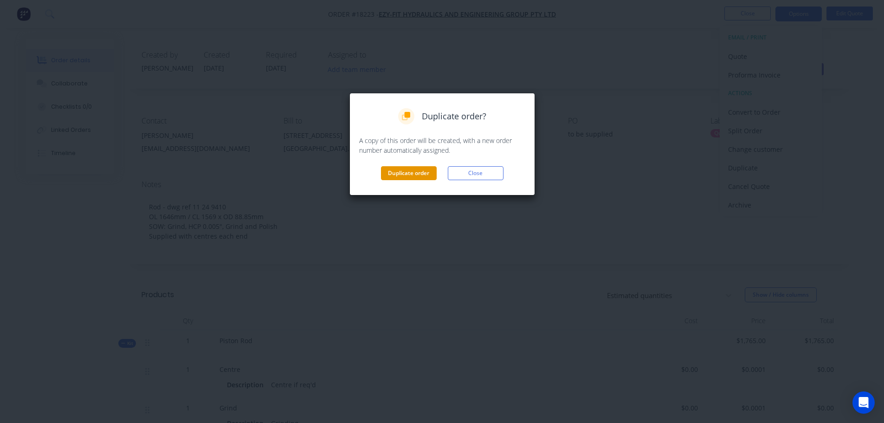
click at [433, 171] on button "Duplicate order" at bounding box center [409, 173] width 56 height 14
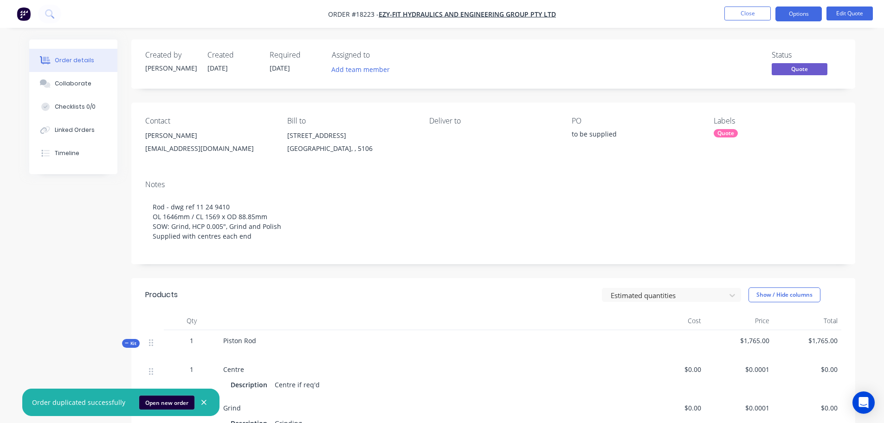
click at [174, 397] on button "Open new order" at bounding box center [166, 402] width 55 height 14
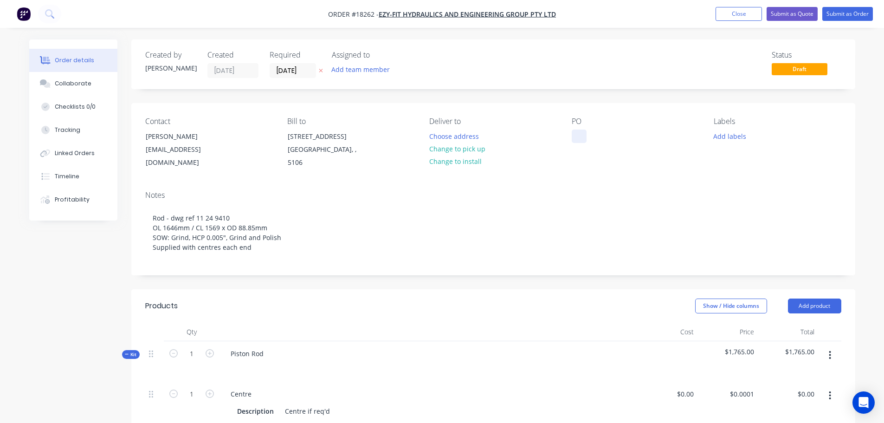
click at [572, 135] on div at bounding box center [579, 135] width 15 height 13
click at [731, 155] on div "Labels Add labels" at bounding box center [777, 143] width 127 height 52
click at [729, 142] on button "Add labels" at bounding box center [730, 135] width 43 height 13
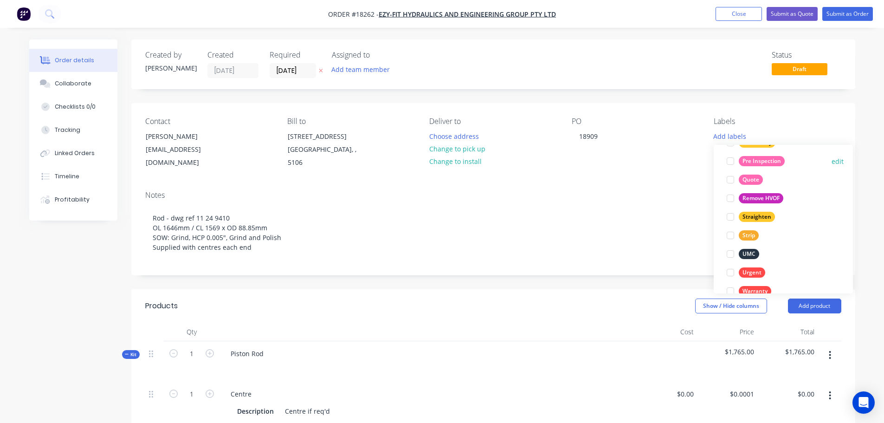
scroll to position [445, 0]
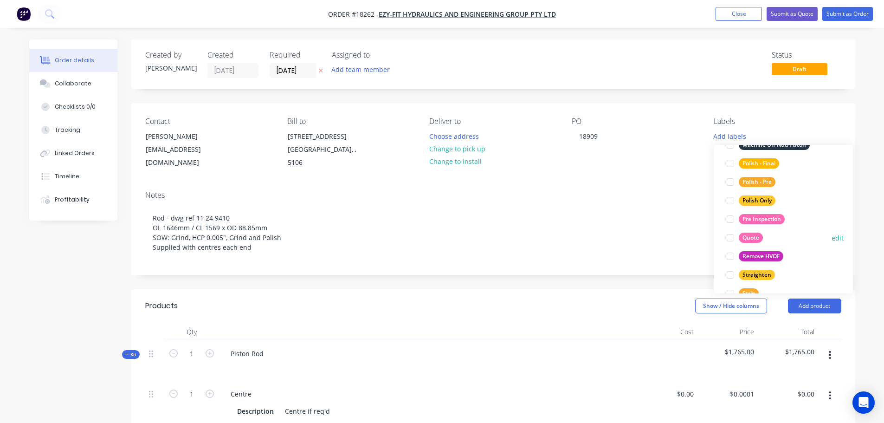
click at [732, 240] on div at bounding box center [730, 237] width 19 height 19
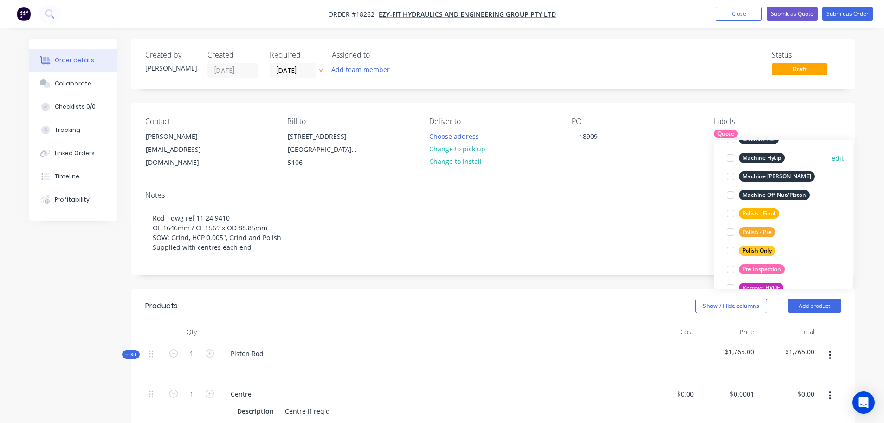
scroll to position [418, 0]
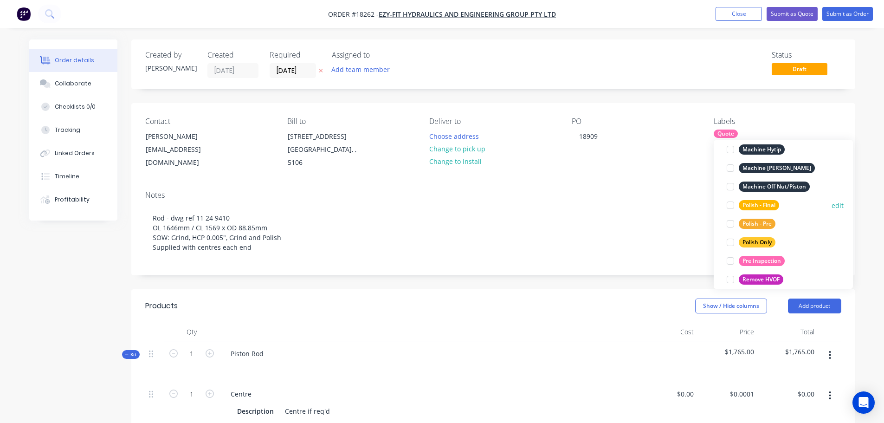
click at [730, 204] on div at bounding box center [730, 205] width 19 height 19
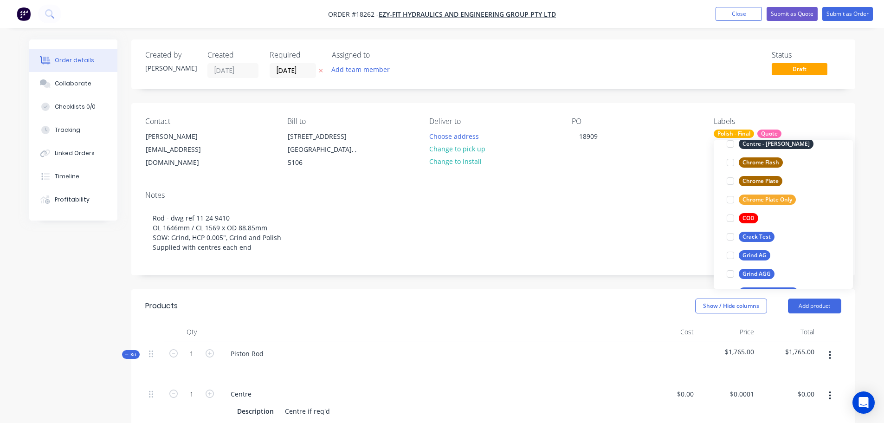
scroll to position [56, 0]
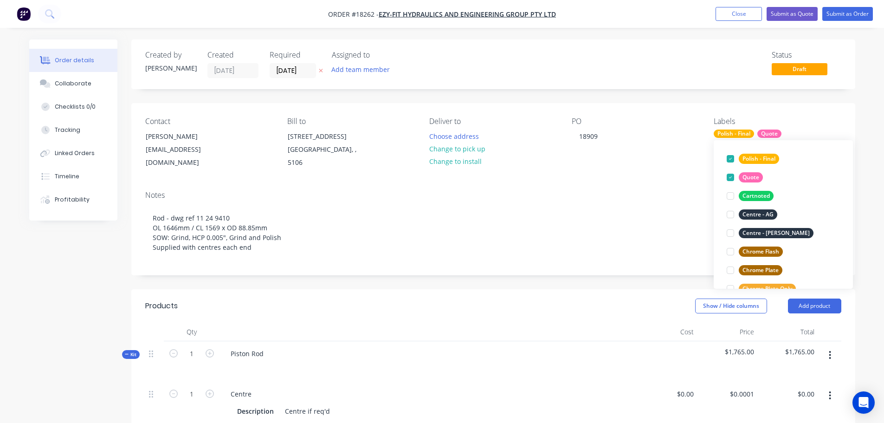
drag, startPoint x: 728, startPoint y: 158, endPoint x: 733, endPoint y: 159, distance: 5.2
click at [730, 159] on div at bounding box center [730, 158] width 19 height 19
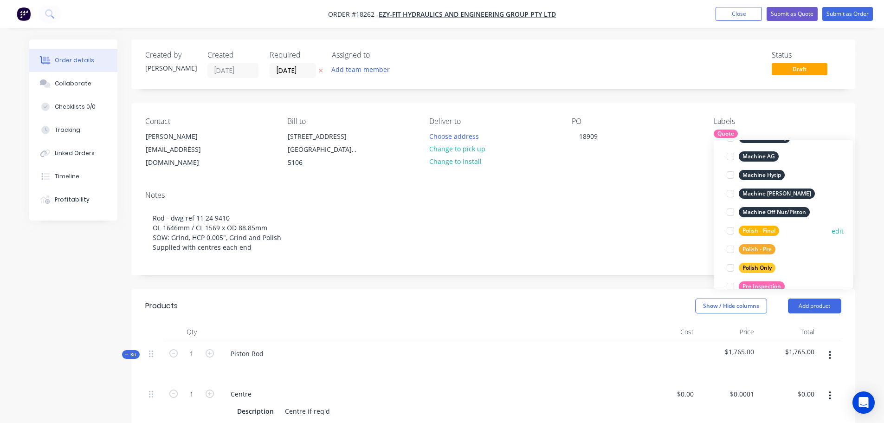
scroll to position [408, 0]
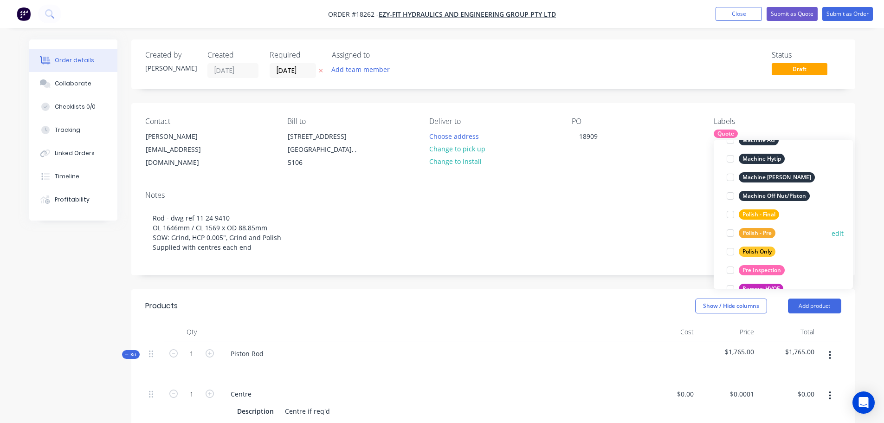
click at [729, 234] on div at bounding box center [730, 233] width 19 height 19
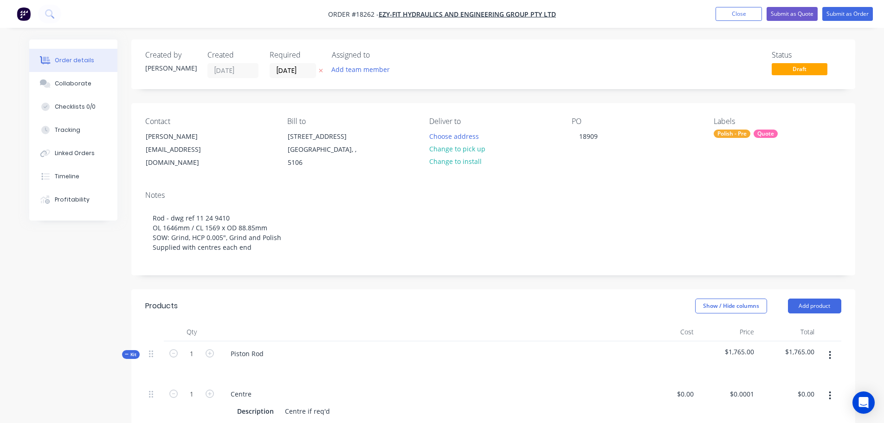
click at [614, 108] on div "Contact Ian Biggins ianb@ezyfit.com.au Bill to 10 Cheviot Street Salisbury Sout…" at bounding box center [493, 143] width 724 height 80
click at [747, 132] on div "Polish - Pre" at bounding box center [732, 133] width 37 height 8
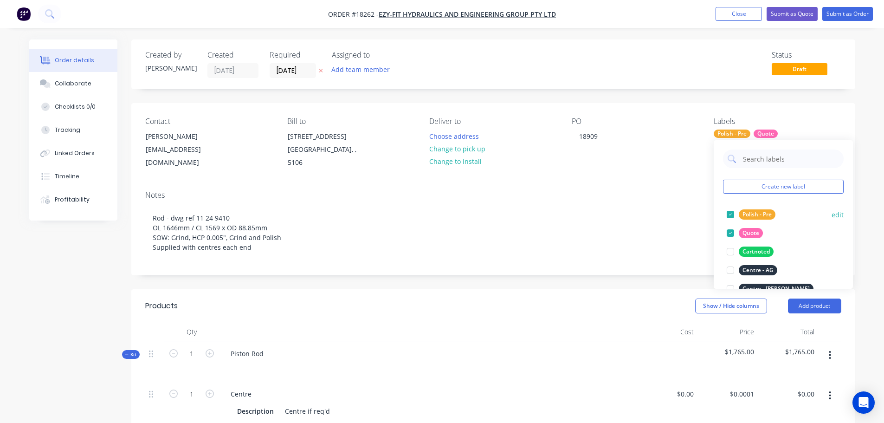
click at [730, 215] on div at bounding box center [730, 214] width 19 height 19
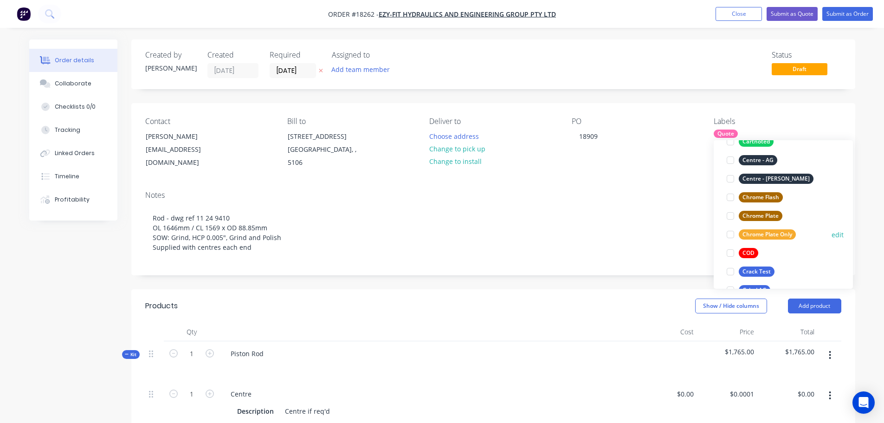
scroll to position [93, 0]
click at [729, 198] on div at bounding box center [730, 196] width 19 height 19
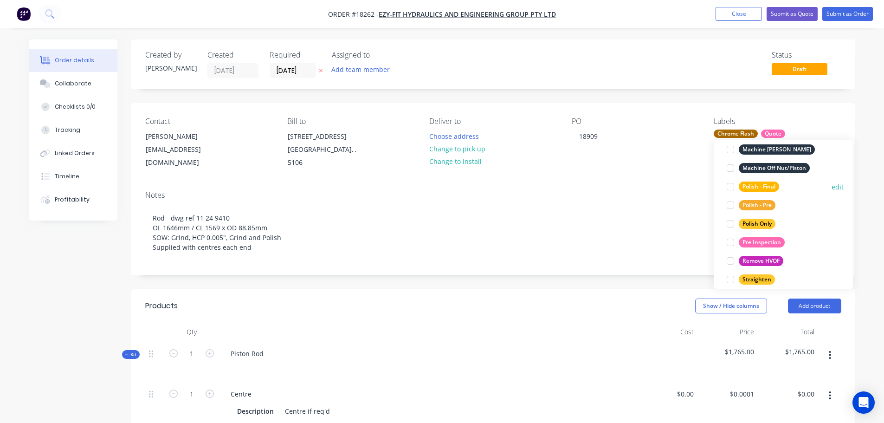
click at [729, 184] on div at bounding box center [730, 186] width 19 height 19
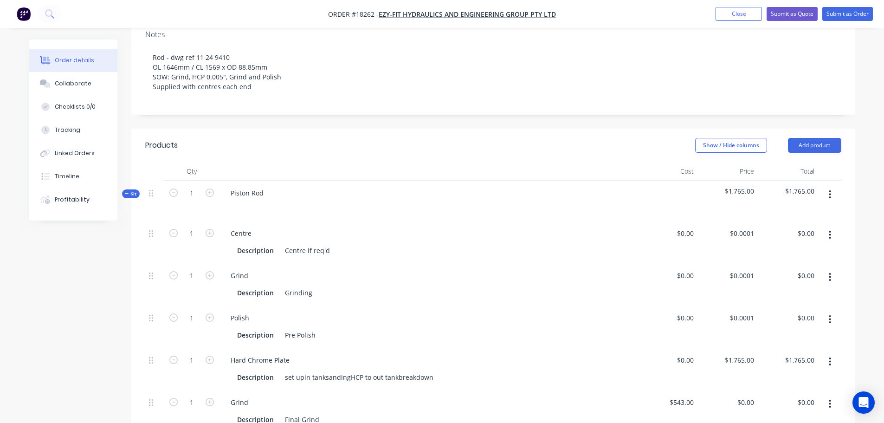
scroll to position [186, 0]
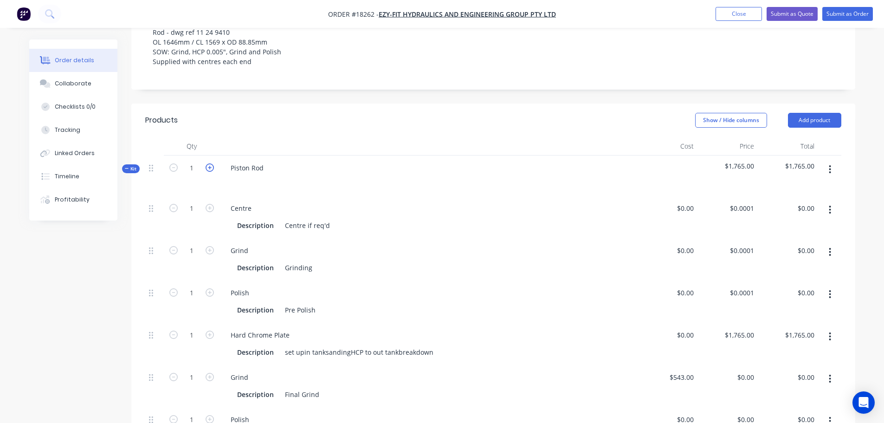
click at [210, 163] on icon "button" at bounding box center [210, 167] width 8 height 8
type input "2"
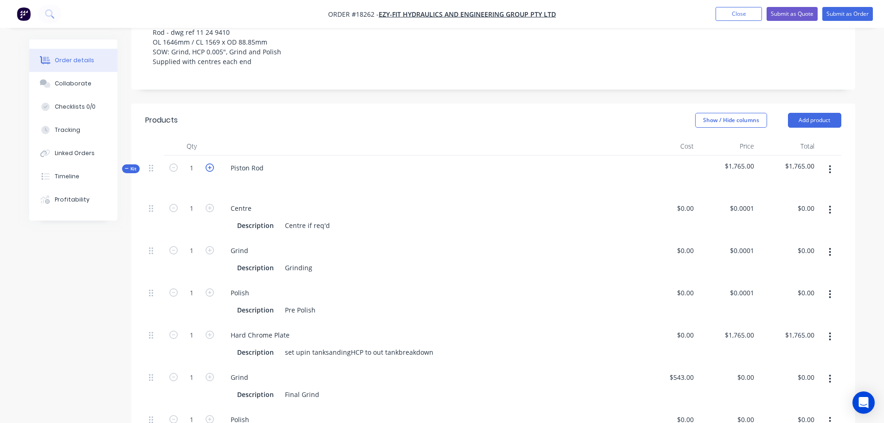
type input "2"
type input "$3,530.00"
type input "2"
click at [210, 163] on icon "button" at bounding box center [210, 167] width 8 height 8
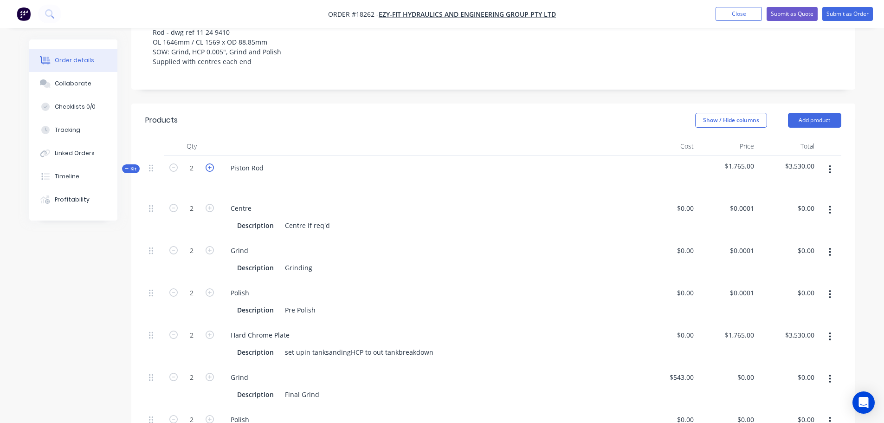
type input "3"
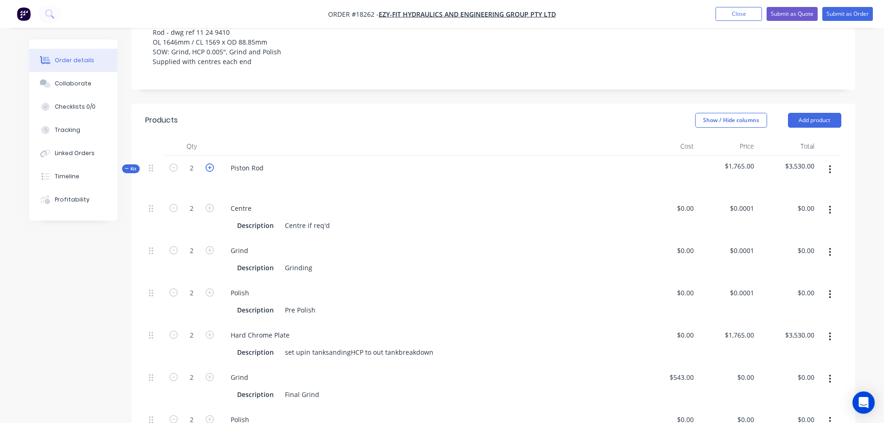
type input "$5,295.00"
type input "3"
click at [210, 163] on icon "button" at bounding box center [210, 167] width 8 height 8
type input "4"
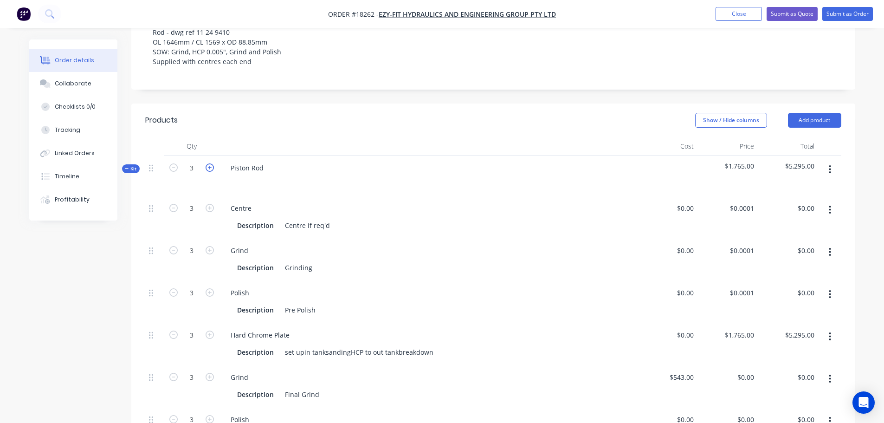
type input "4"
type input "$7,060.00"
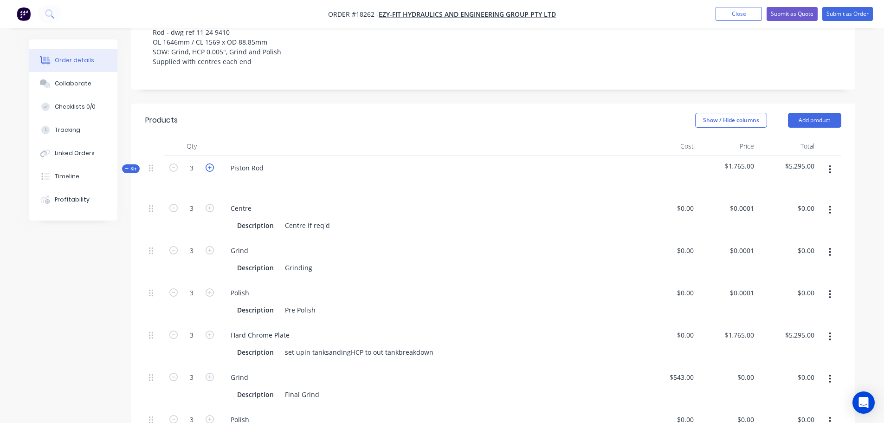
type input "4"
click at [267, 161] on div "Piston Rod" at bounding box center [247, 167] width 48 height 13
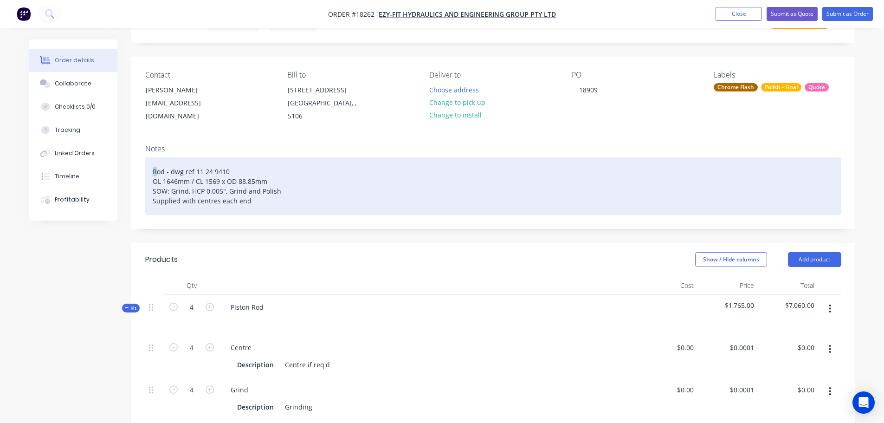
drag, startPoint x: 262, startPoint y: 192, endPoint x: 142, endPoint y: 138, distance: 130.8
click at [142, 138] on div "Notes Rod - dwg ref 11 24 9410 OL 1646mm / CL 1569 x OD 88.85mm SOW: Grind, HCP…" at bounding box center [493, 182] width 724 height 91
click at [161, 159] on div "Rod - dwg ref 11 24 9410 OL 1646mm / CL 1569 x OD 88.85mm SOW: Grind, HCP 0.005…" at bounding box center [493, 186] width 696 height 58
drag, startPoint x: 150, startPoint y: 160, endPoint x: 323, endPoint y: 195, distance: 175.7
click at [323, 195] on div "Rod - dwg ref 11 24 9410 OL 1646mm / CL 1569 x OD 88.85mm SOW: Grind, HCP 0.005…" at bounding box center [493, 186] width 696 height 58
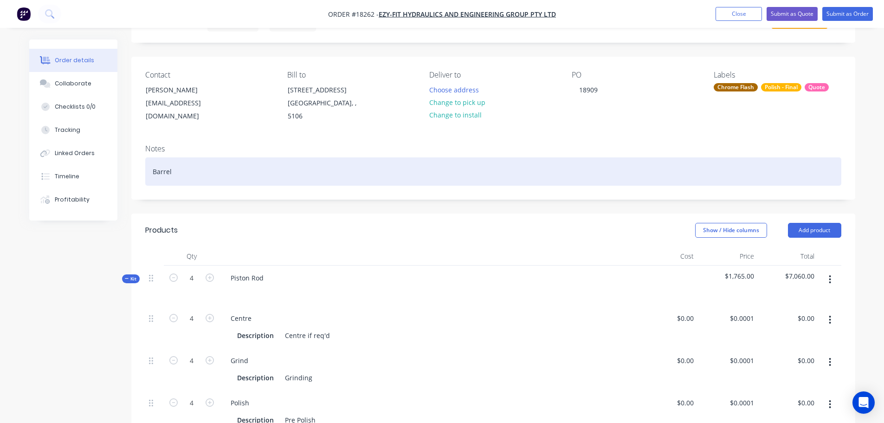
click at [151, 157] on div "Barrel" at bounding box center [493, 171] width 696 height 28
click at [314, 168] on div "118286823 - Barrel" at bounding box center [493, 171] width 696 height 28
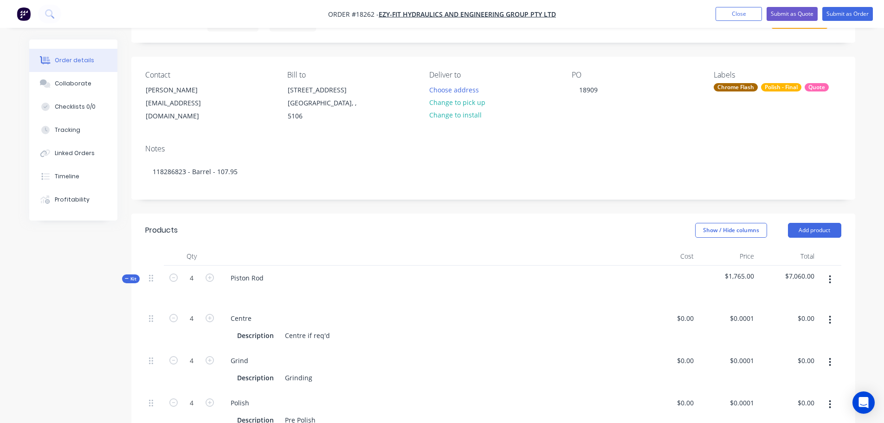
click at [326, 202] on div "Created by Jarred Created 03/10/25 Required 03/10/25 Assigned to Add team membe…" at bounding box center [493, 412] width 724 height 838
click at [586, 87] on div "18909" at bounding box center [588, 89] width 33 height 13
click at [603, 87] on div "18909" at bounding box center [588, 89] width 33 height 13
click at [615, 230] on header "Products Show / Hide columns Add product" at bounding box center [493, 229] width 724 height 33
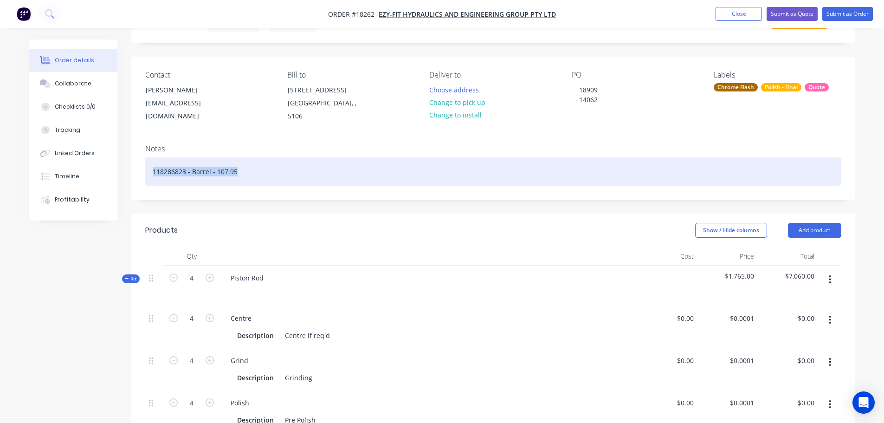
drag, startPoint x: 241, startPoint y: 163, endPoint x: 126, endPoint y: 163, distance: 114.6
click at [126, 163] on div "Order details Collaborate Checklists 0/0 Tracking Linked Orders Timeline Profit…" at bounding box center [442, 419] width 845 height 852
copy div "118286823 - Barrel - 107.95"
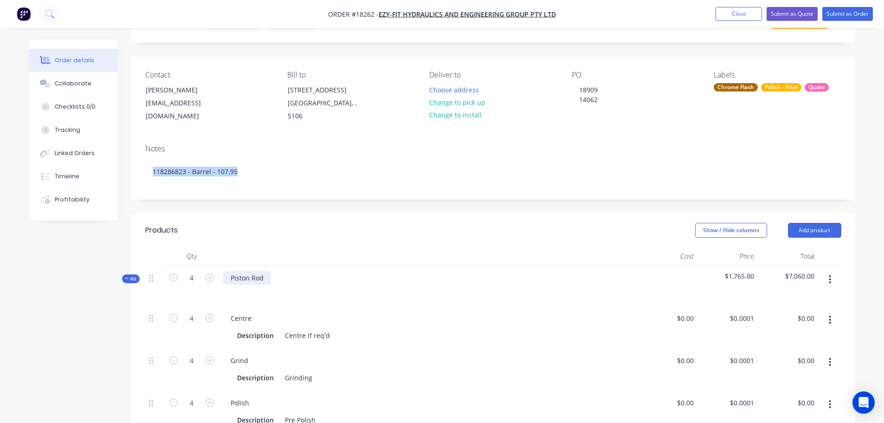
click at [263, 271] on div "Piston Rod" at bounding box center [247, 277] width 48 height 13
drag, startPoint x: 265, startPoint y: 267, endPoint x: 181, endPoint y: 264, distance: 83.6
click at [181, 265] on div "Kit 4 Piston Rod $1,765.00 $7,060.00" at bounding box center [493, 285] width 696 height 40
paste div
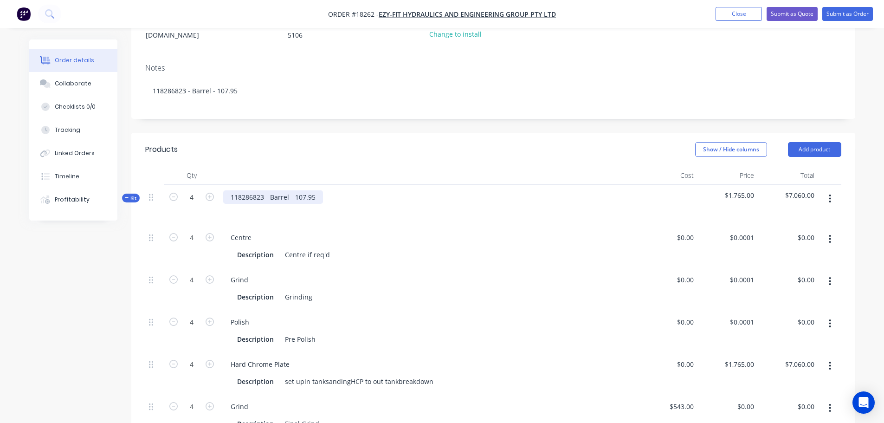
scroll to position [139, 0]
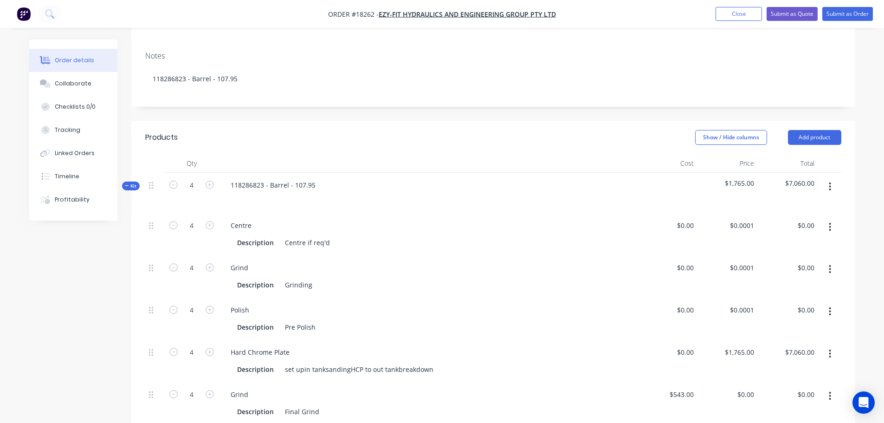
click at [827, 219] on button "button" at bounding box center [830, 227] width 22 height 17
click at [786, 282] on div "Delete" at bounding box center [796, 288] width 71 height 13
click at [827, 219] on button "button" at bounding box center [830, 227] width 22 height 17
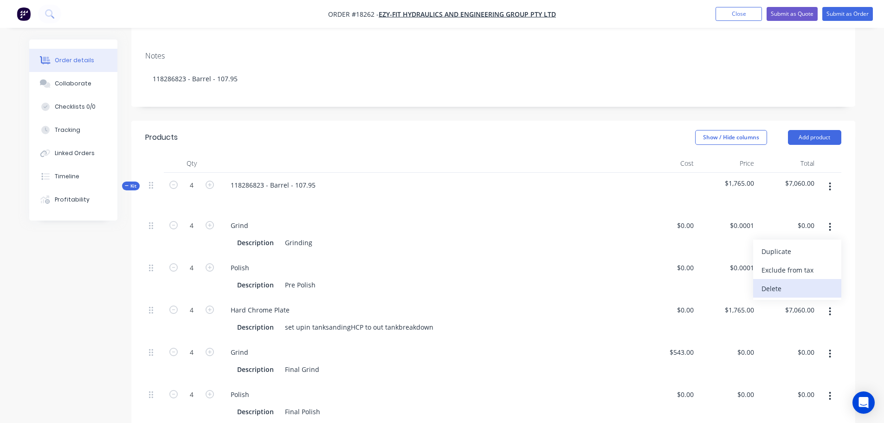
click at [786, 282] on div "Delete" at bounding box center [796, 288] width 71 height 13
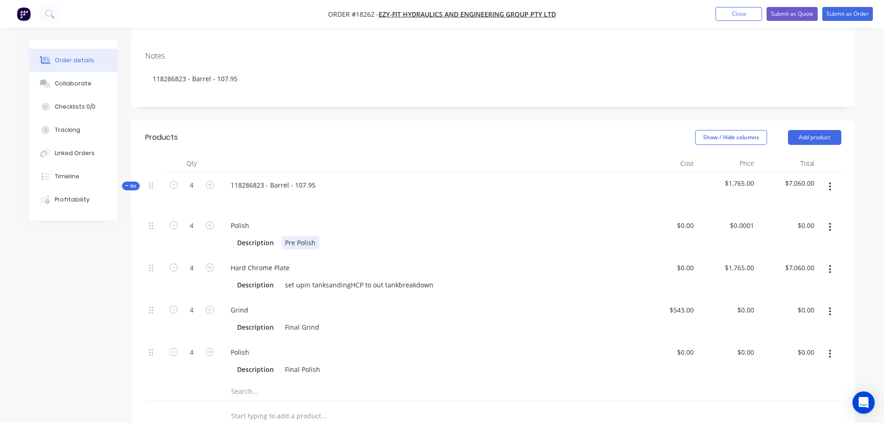
click at [315, 236] on div "Pre Polish" at bounding box center [300, 242] width 38 height 13
click at [298, 278] on div "set upin tanksandingHCP to out tankbreakdown" at bounding box center [359, 284] width 156 height 13
click at [303, 278] on div "set upin tanksandingHCP to out tankbreakdown" at bounding box center [359, 284] width 156 height 13
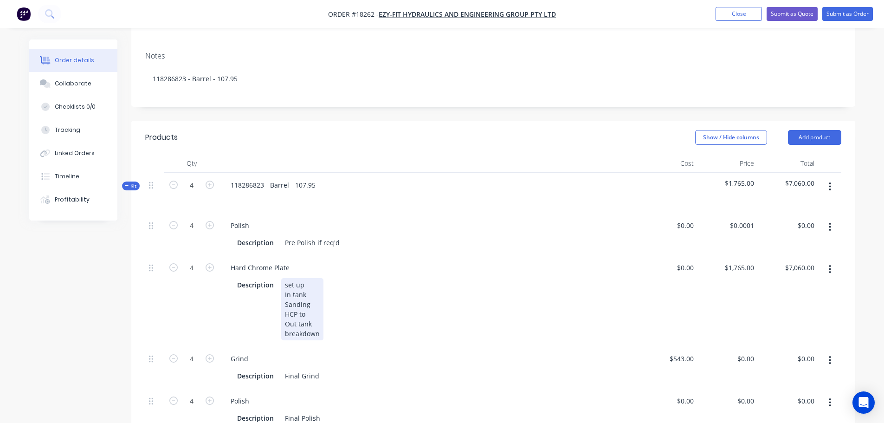
click at [317, 306] on div "set up In tank Sanding HCP to Out tank breakdown" at bounding box center [302, 309] width 42 height 62
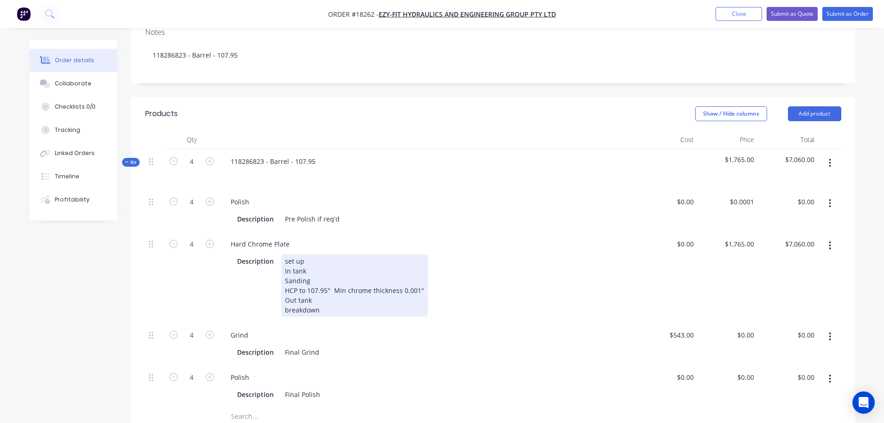
scroll to position [186, 0]
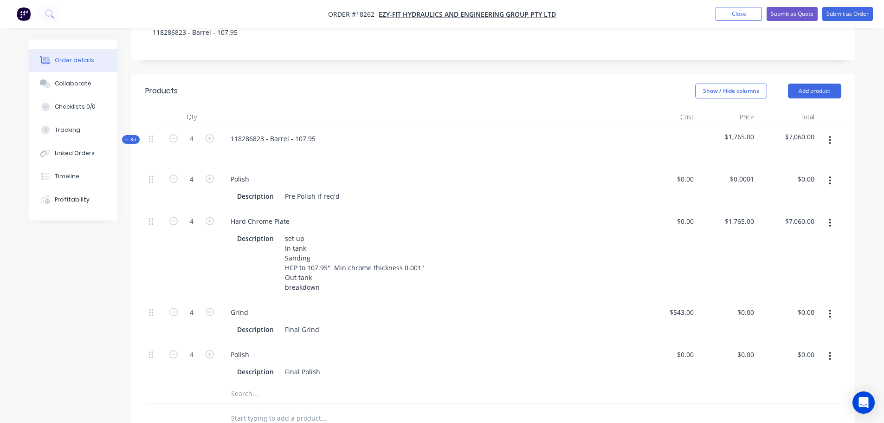
click at [833, 305] on button "button" at bounding box center [830, 313] width 22 height 17
click at [792, 368] on div "Delete" at bounding box center [796, 374] width 71 height 13
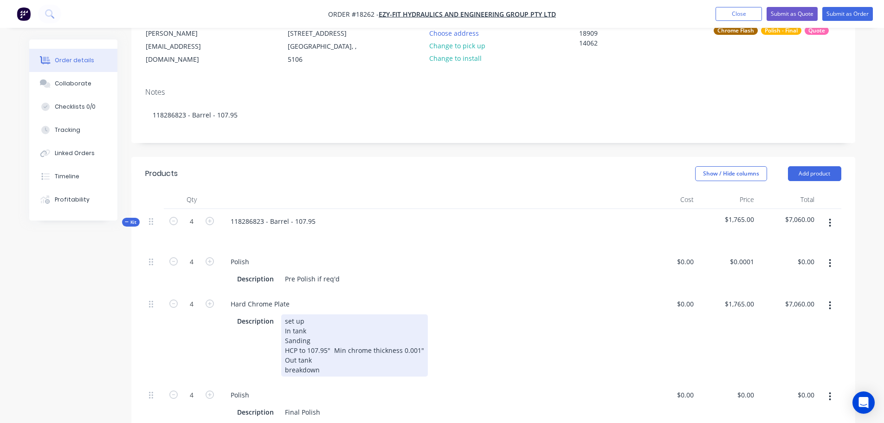
scroll to position [0, 0]
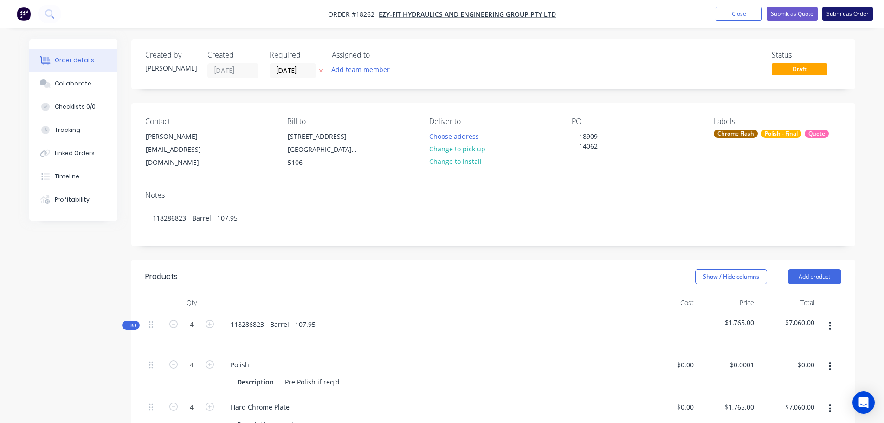
click at [841, 17] on button "Submit as Order" at bounding box center [847, 14] width 51 height 14
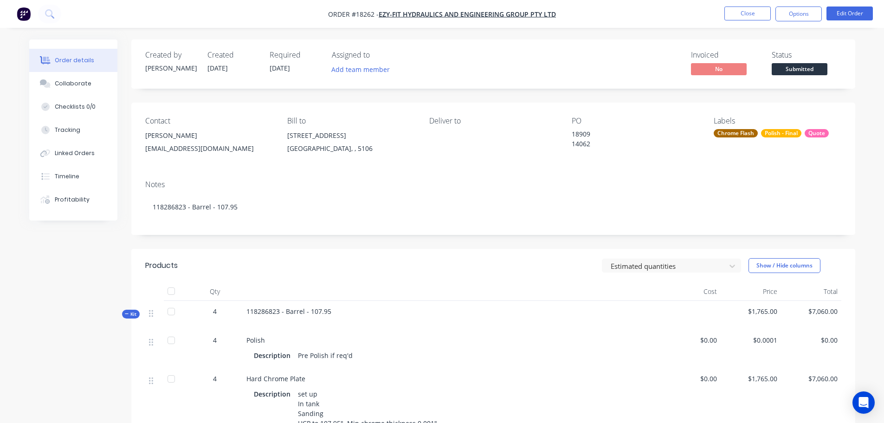
click at [813, 67] on span "Submitted" at bounding box center [800, 69] width 56 height 12
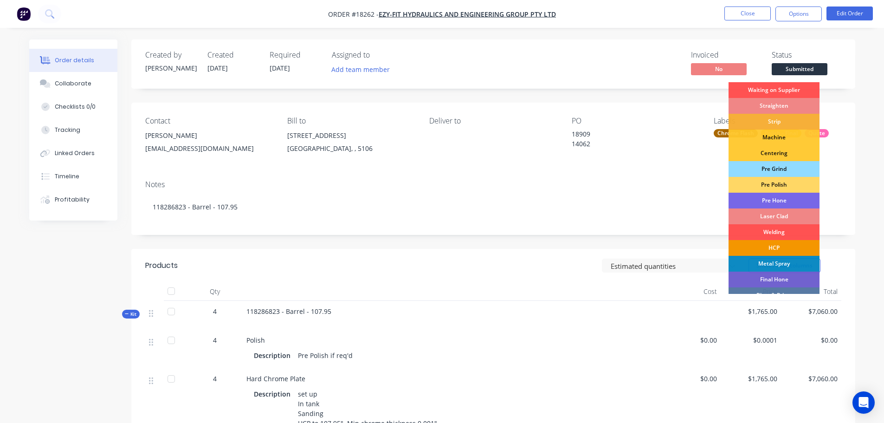
click at [775, 243] on div "HCP" at bounding box center [774, 248] width 91 height 16
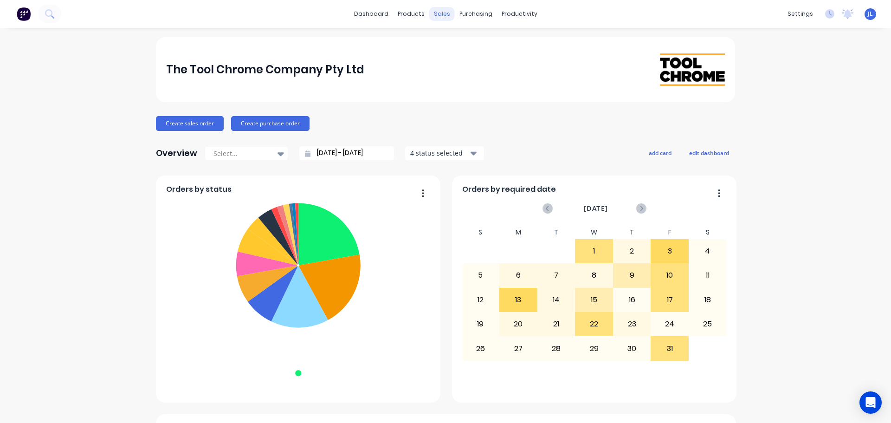
click at [437, 19] on div "sales" at bounding box center [442, 14] width 26 height 14
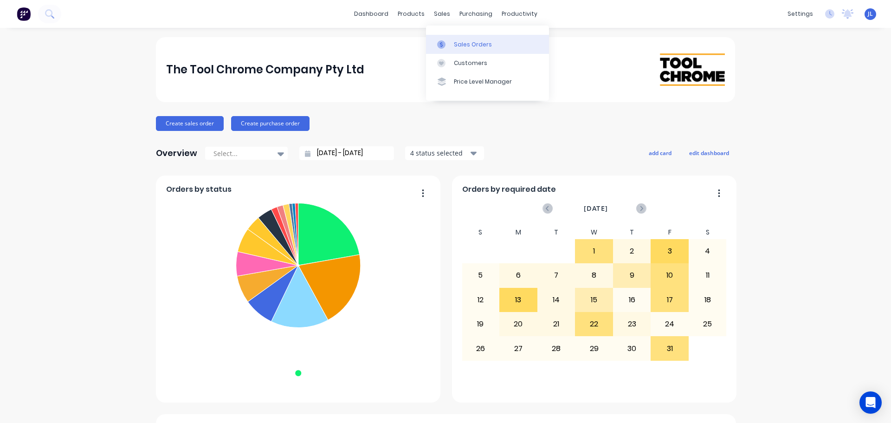
click at [446, 42] on div at bounding box center [444, 44] width 14 height 8
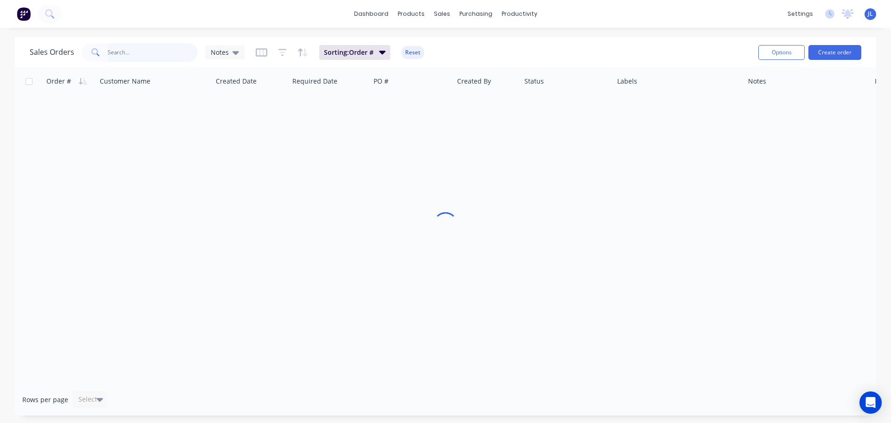
click at [139, 47] on input "text" at bounding box center [153, 52] width 90 height 19
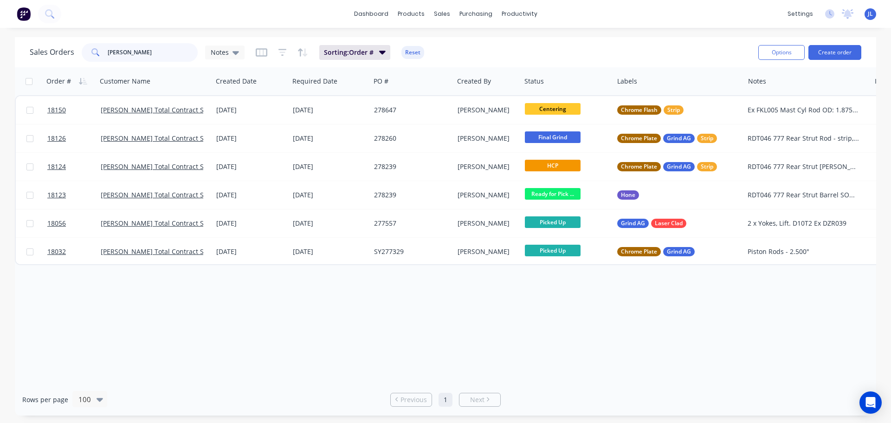
type input "[PERSON_NAME]"
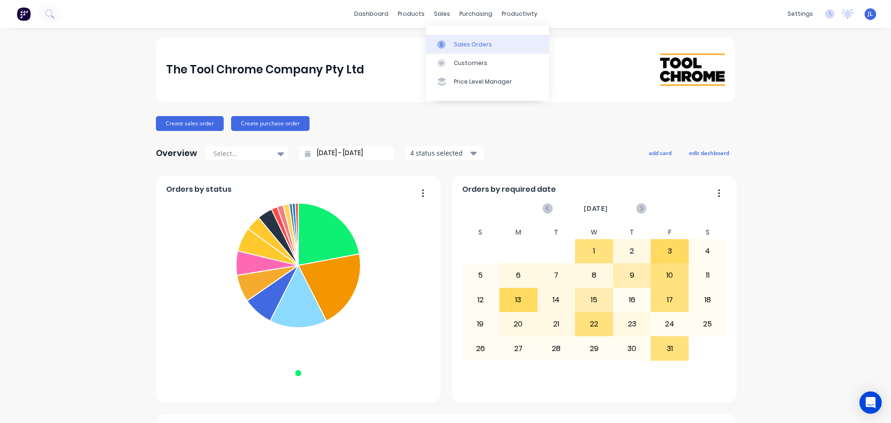
click at [449, 37] on link "Sales Orders" at bounding box center [487, 44] width 123 height 19
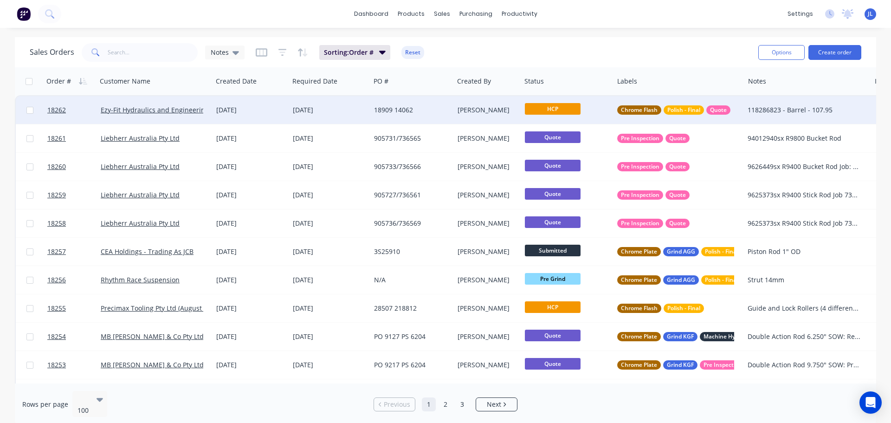
click at [320, 110] on div "[DATE]" at bounding box center [330, 109] width 74 height 9
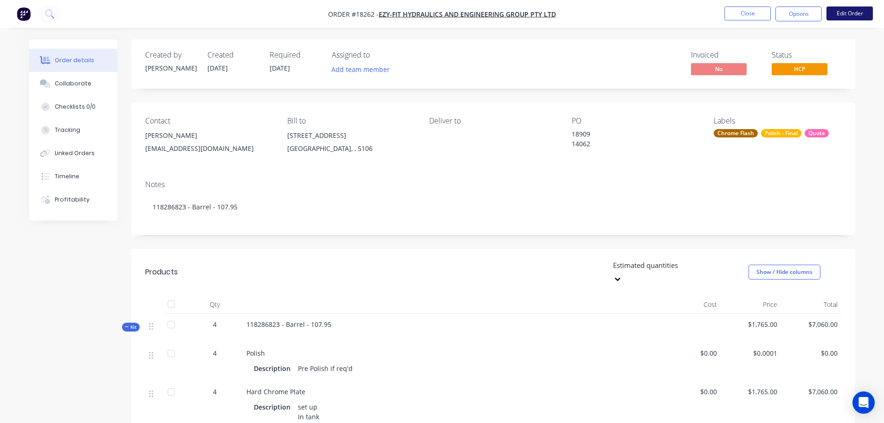
click at [858, 18] on button "Edit Order" at bounding box center [849, 13] width 46 height 14
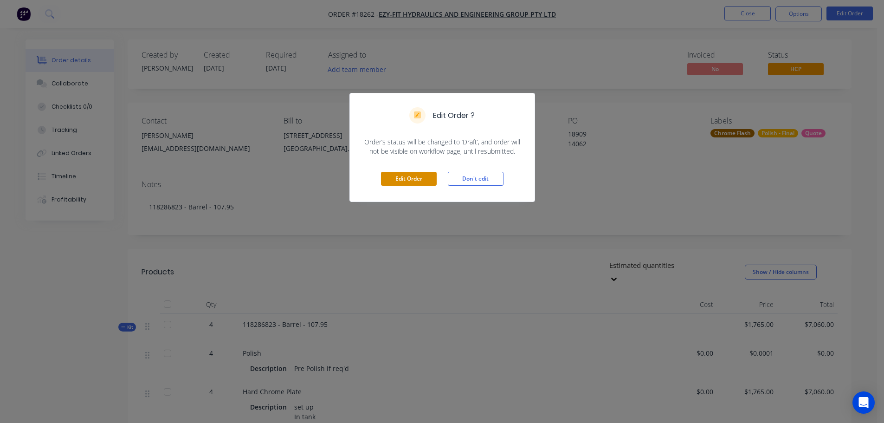
click at [425, 182] on button "Edit Order" at bounding box center [409, 179] width 56 height 14
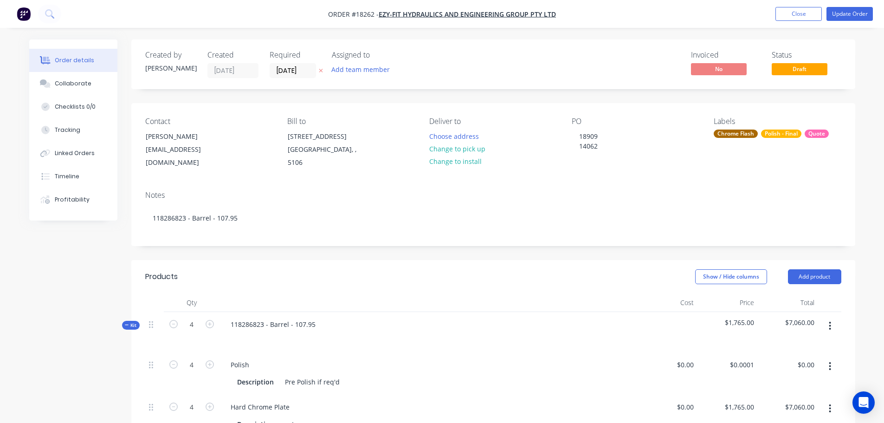
click at [283, 79] on div "Created by [PERSON_NAME] Created [DATE] Required [DATE] Assigned to Add team me…" at bounding box center [493, 64] width 724 height 50
click at [287, 73] on input "[DATE]" at bounding box center [292, 71] width 45 height 14
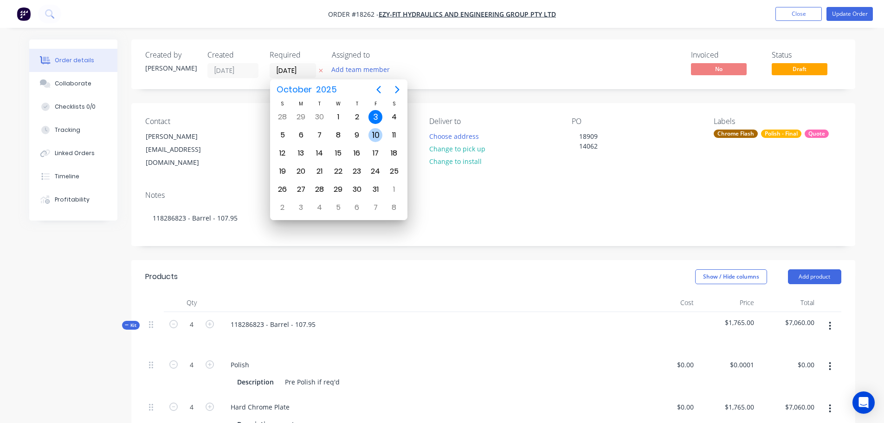
click at [374, 136] on div "10" at bounding box center [375, 135] width 14 height 14
type input "[DATE]"
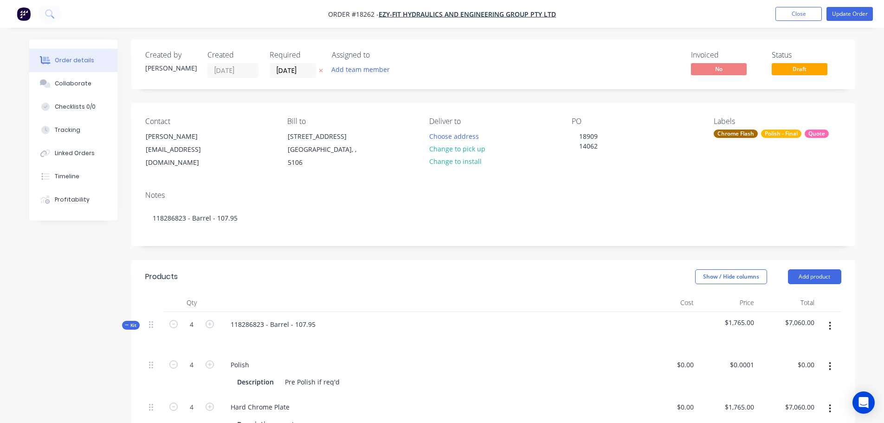
click at [630, 102] on div "Created by [PERSON_NAME] Created [DATE] Required [DATE] Assigned to Add team me…" at bounding box center [493, 419] width 724 height 760
click at [835, 10] on button "Update Order" at bounding box center [849, 14] width 46 height 14
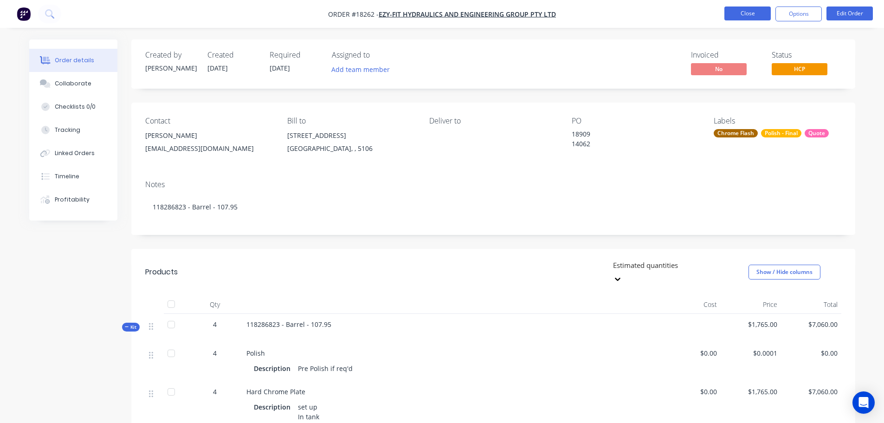
click at [735, 10] on button "Close" at bounding box center [747, 13] width 46 height 14
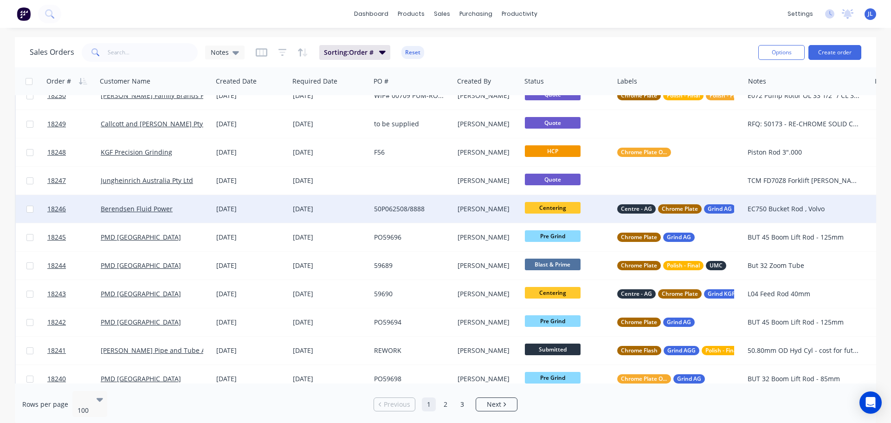
scroll to position [464, 0]
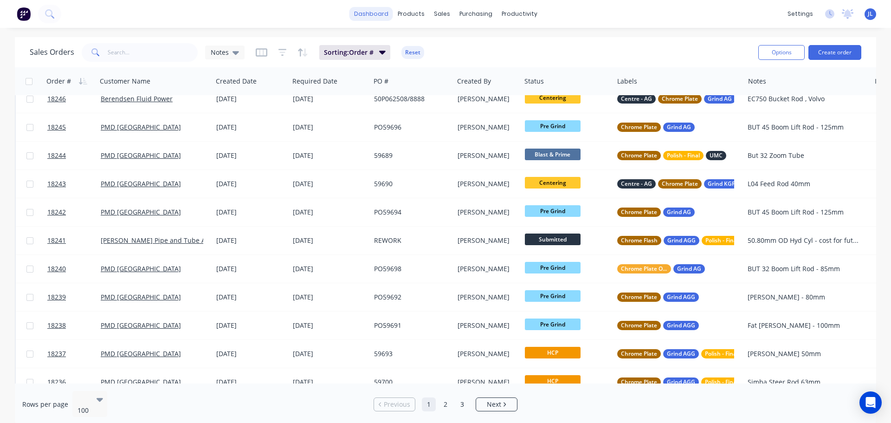
click at [372, 8] on link "dashboard" at bounding box center [371, 14] width 44 height 14
